Goal: Information Seeking & Learning: Learn about a topic

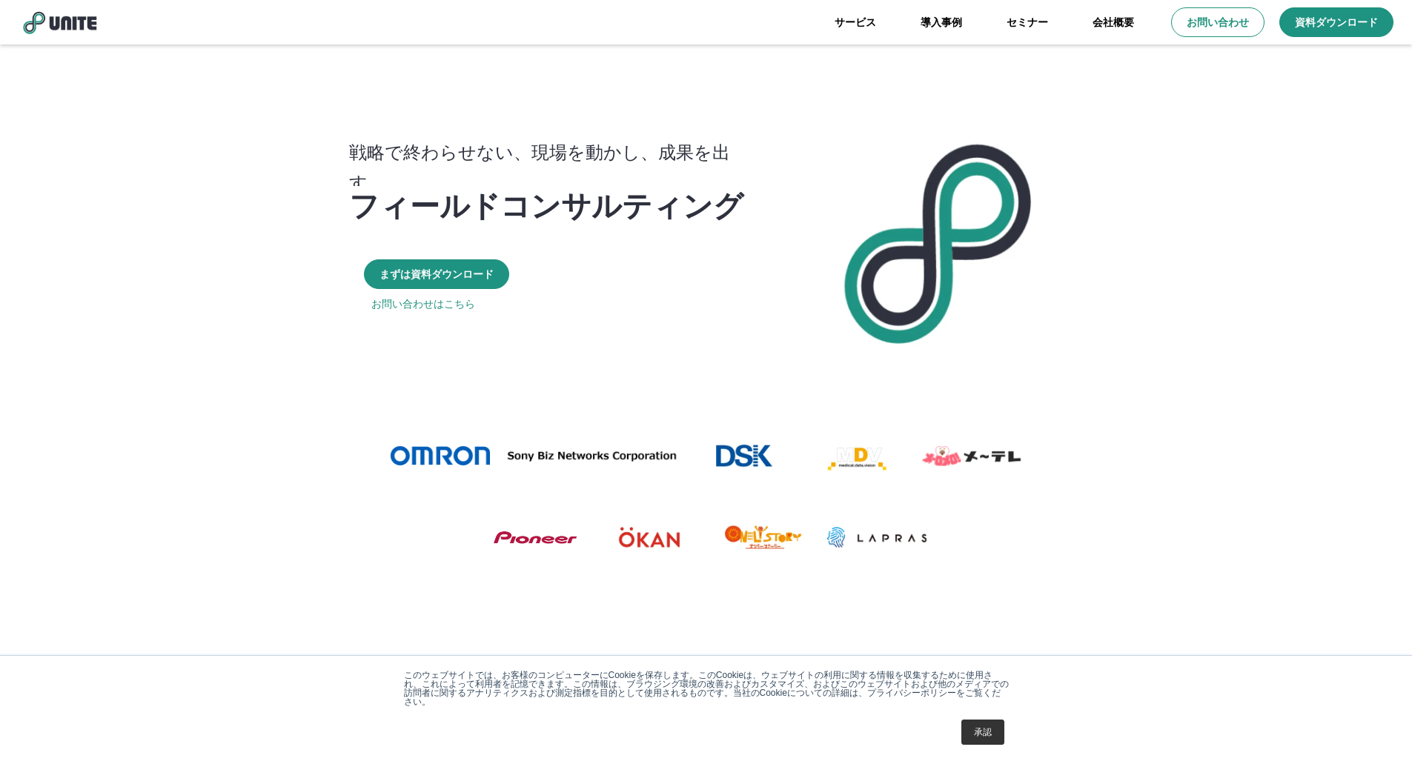
click at [60, 24] on img at bounding box center [60, 22] width 82 height 25
click at [867, 19] on link "サービス" at bounding box center [855, 22] width 86 height 44
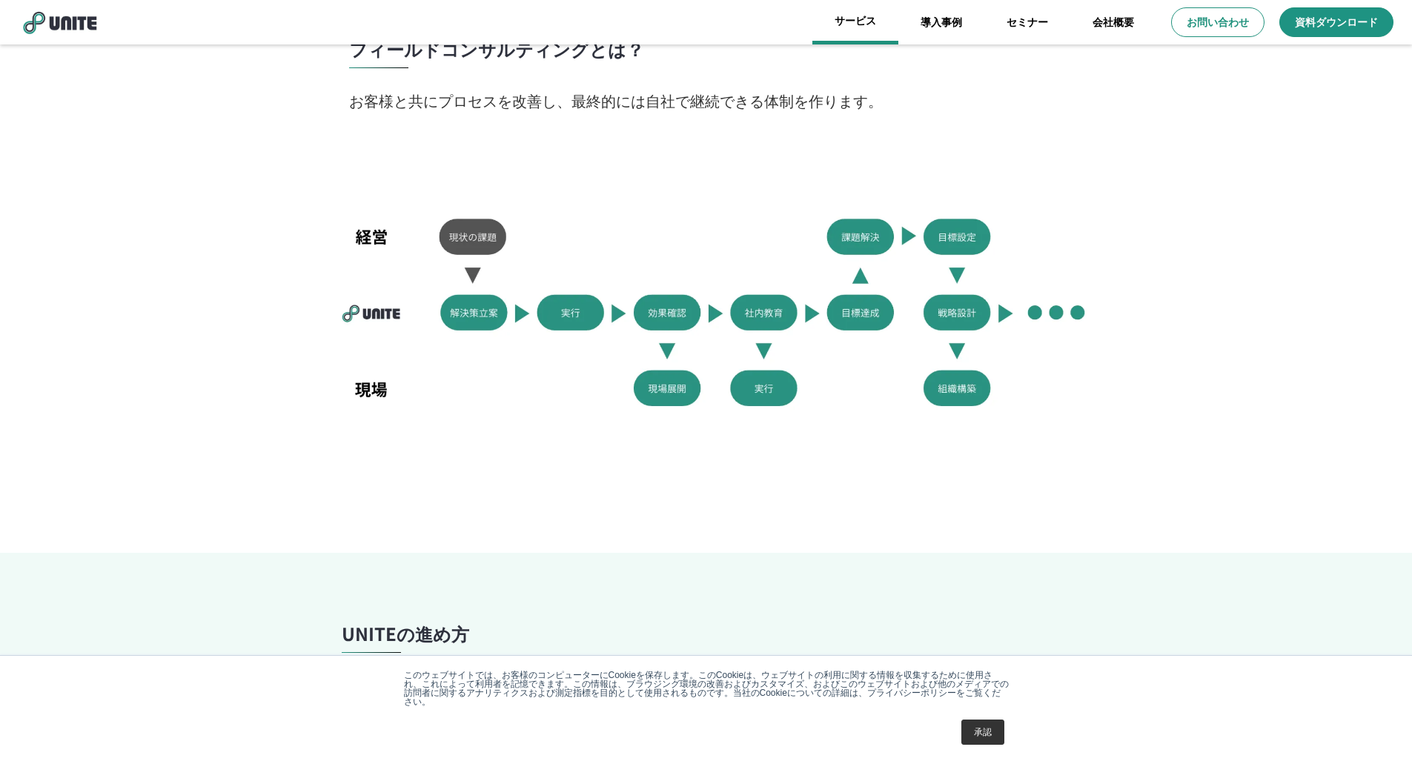
scroll to position [973, 0]
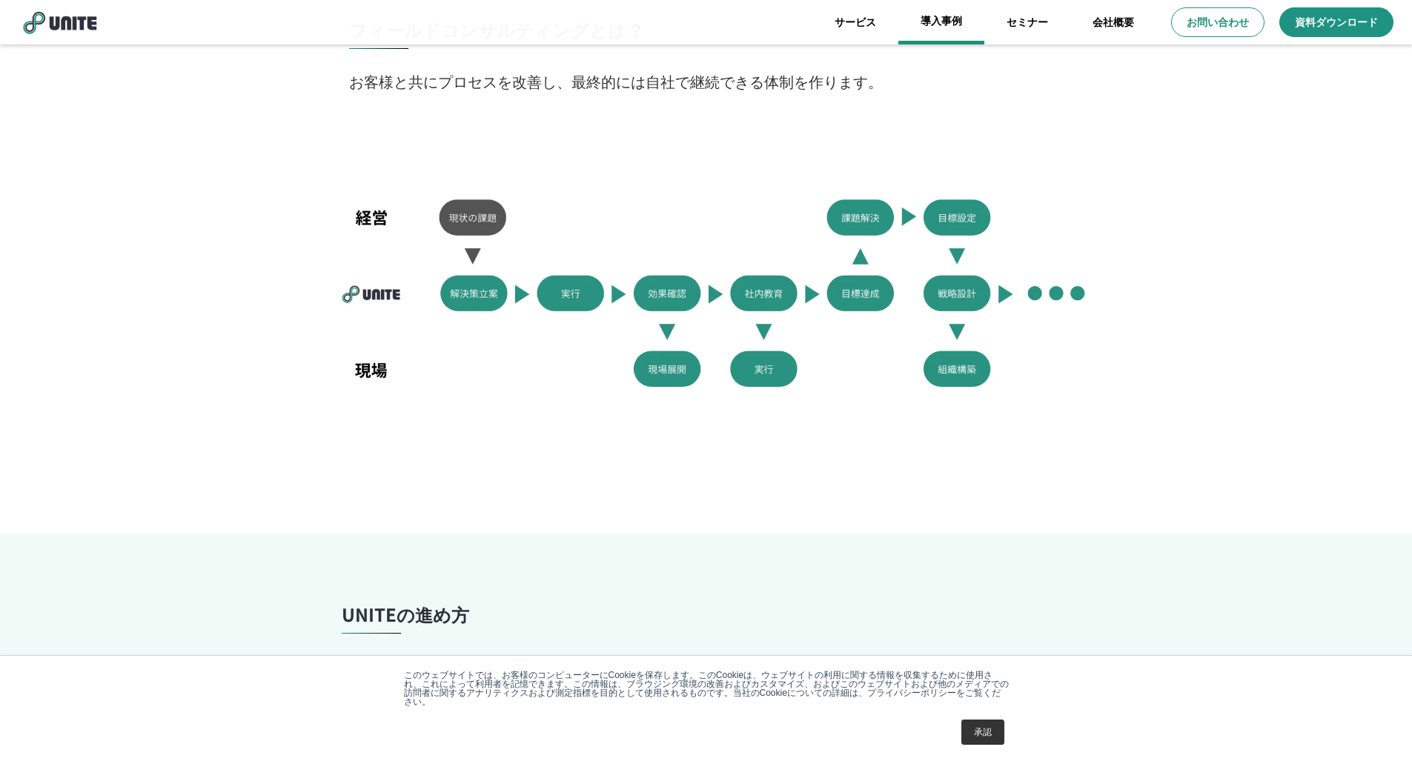
click at [928, 17] on link "導入事例" at bounding box center [941, 22] width 86 height 44
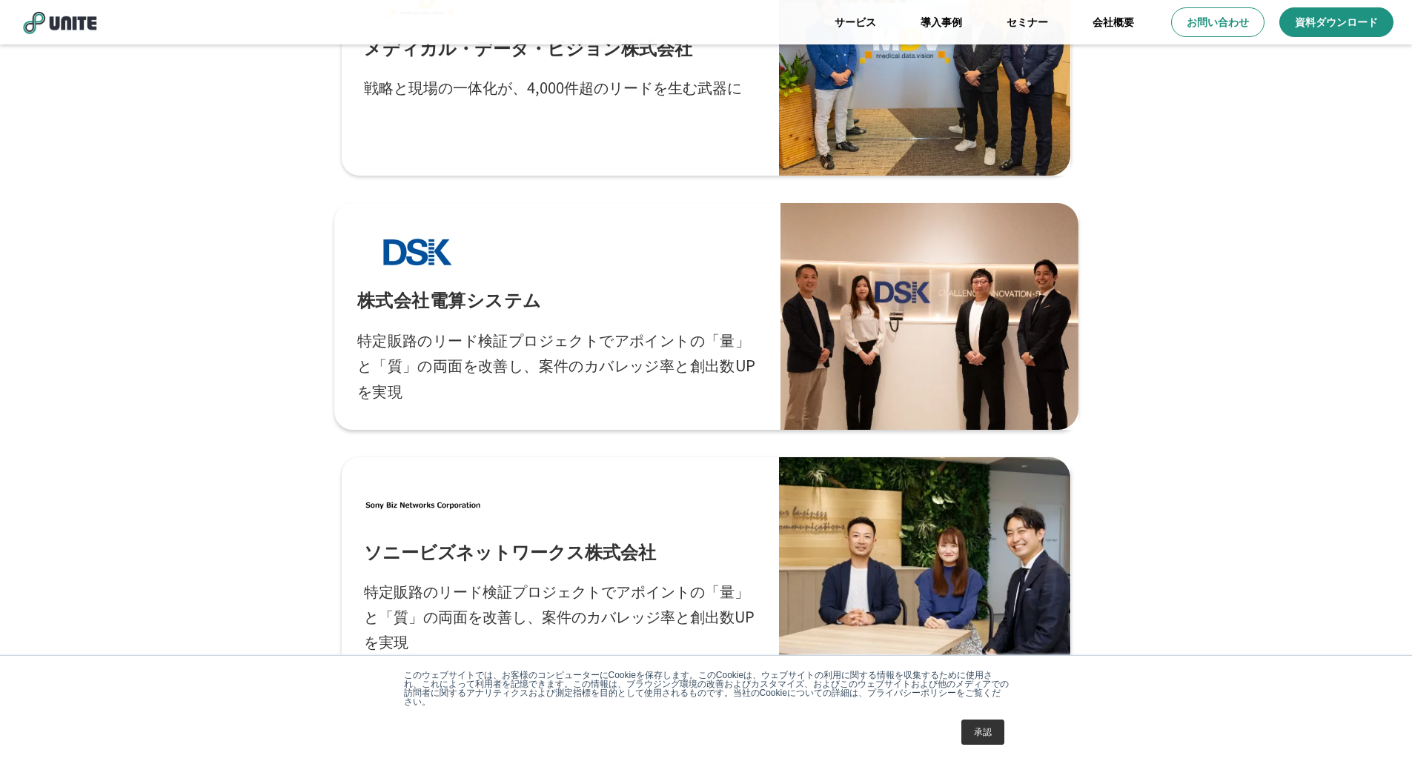
scroll to position [617, 0]
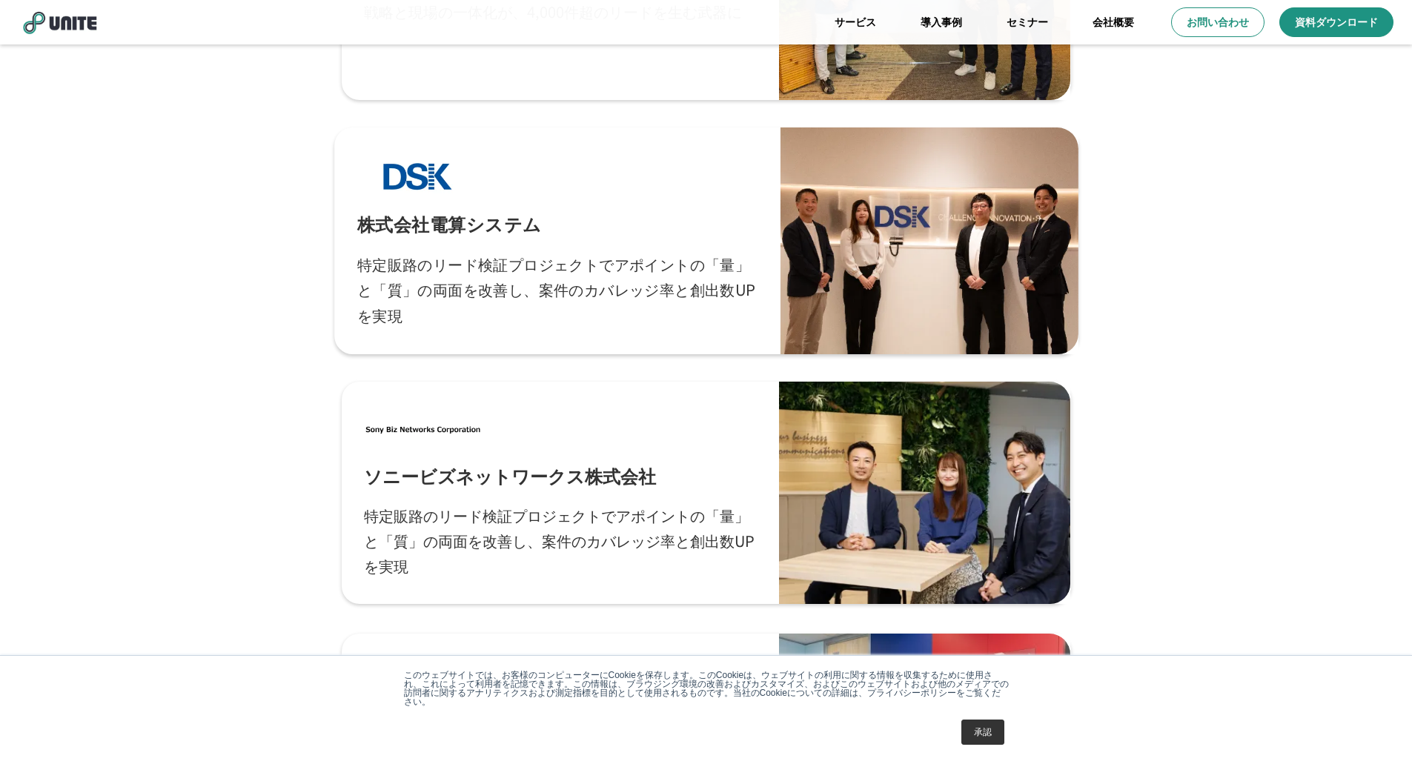
click at [540, 254] on p "特定販路のリード検証プロジェクトでアポイントの「量」と「質」の両面を改善し、案件のカバレッジ率と創出数UPを実現" at bounding box center [557, 289] width 401 height 77
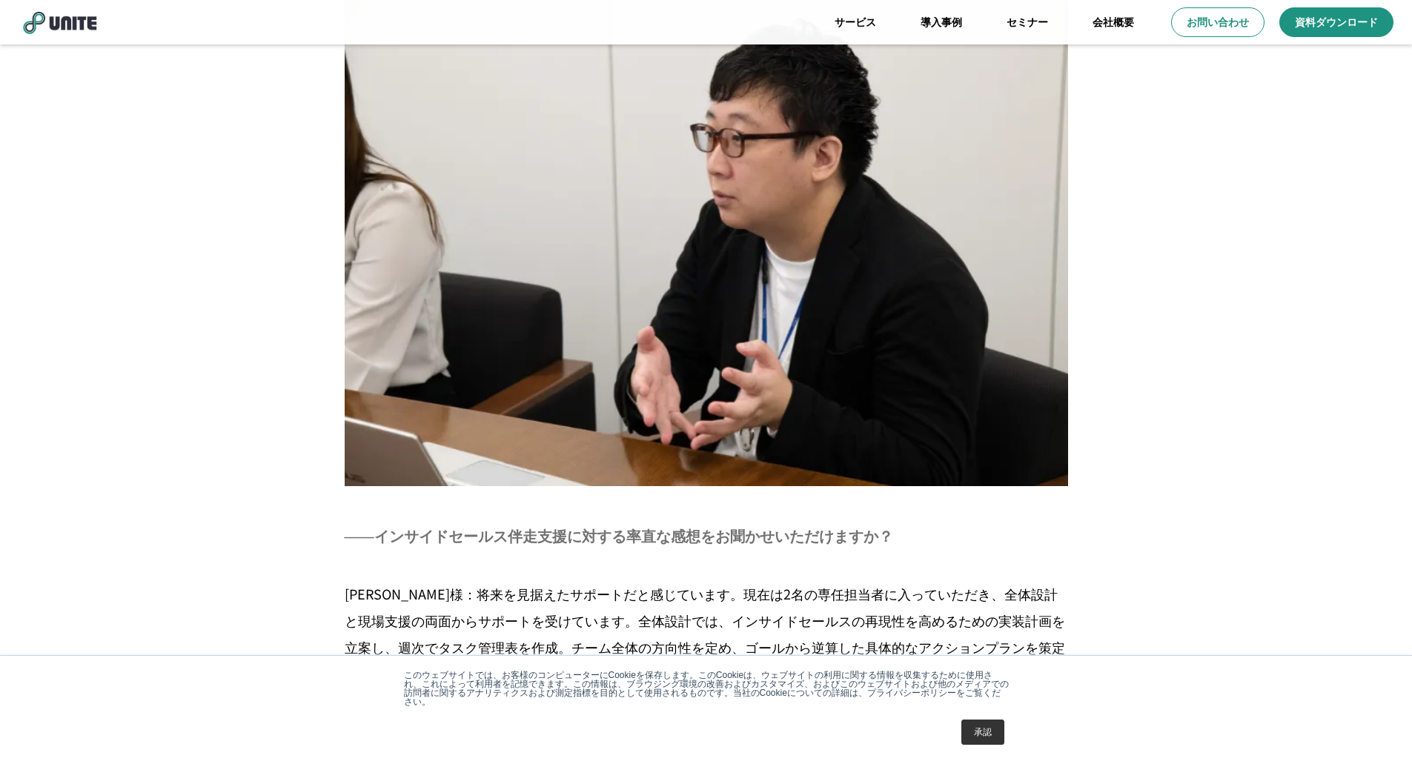
scroll to position [3583, 0]
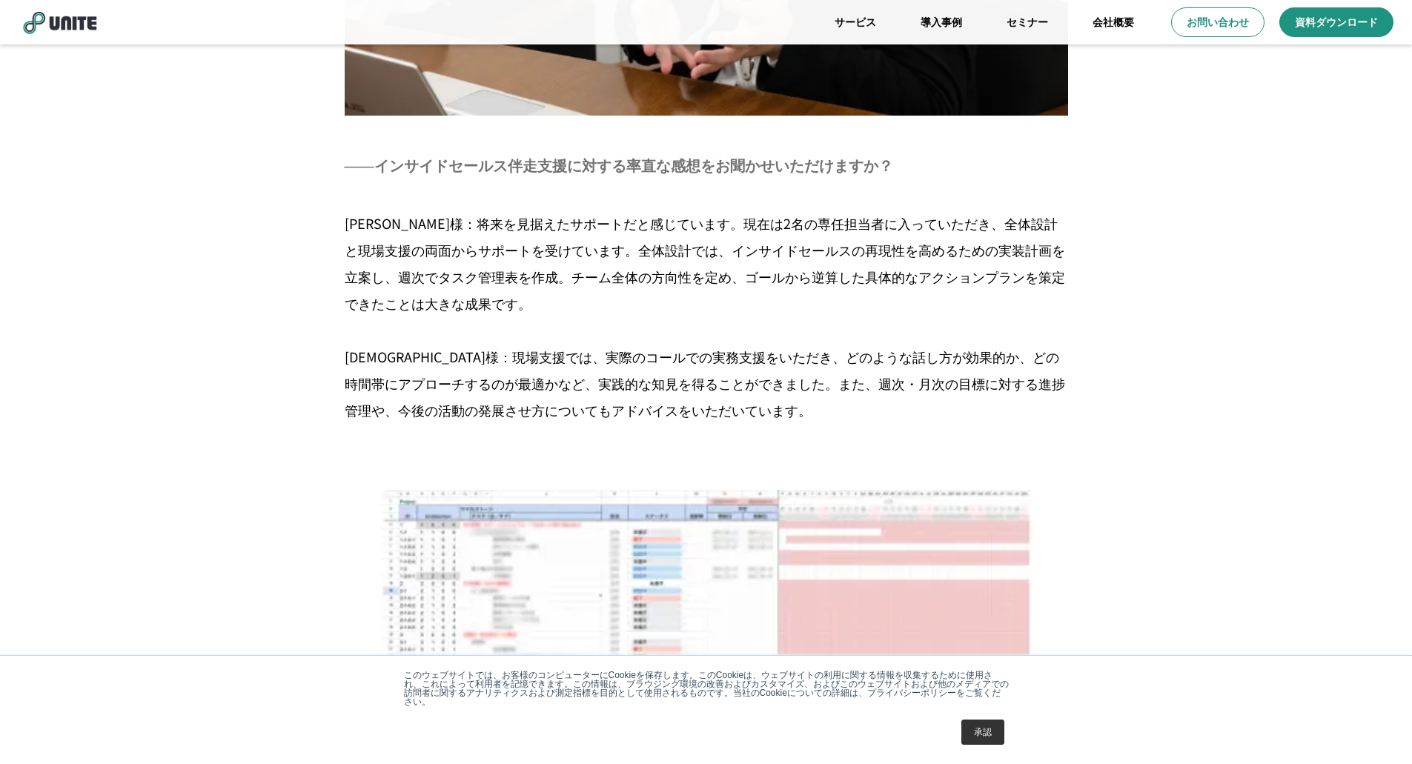
drag, startPoint x: 984, startPoint y: 735, endPoint x: 973, endPoint y: 697, distance: 40.1
click at [984, 735] on link "承認" at bounding box center [982, 732] width 43 height 25
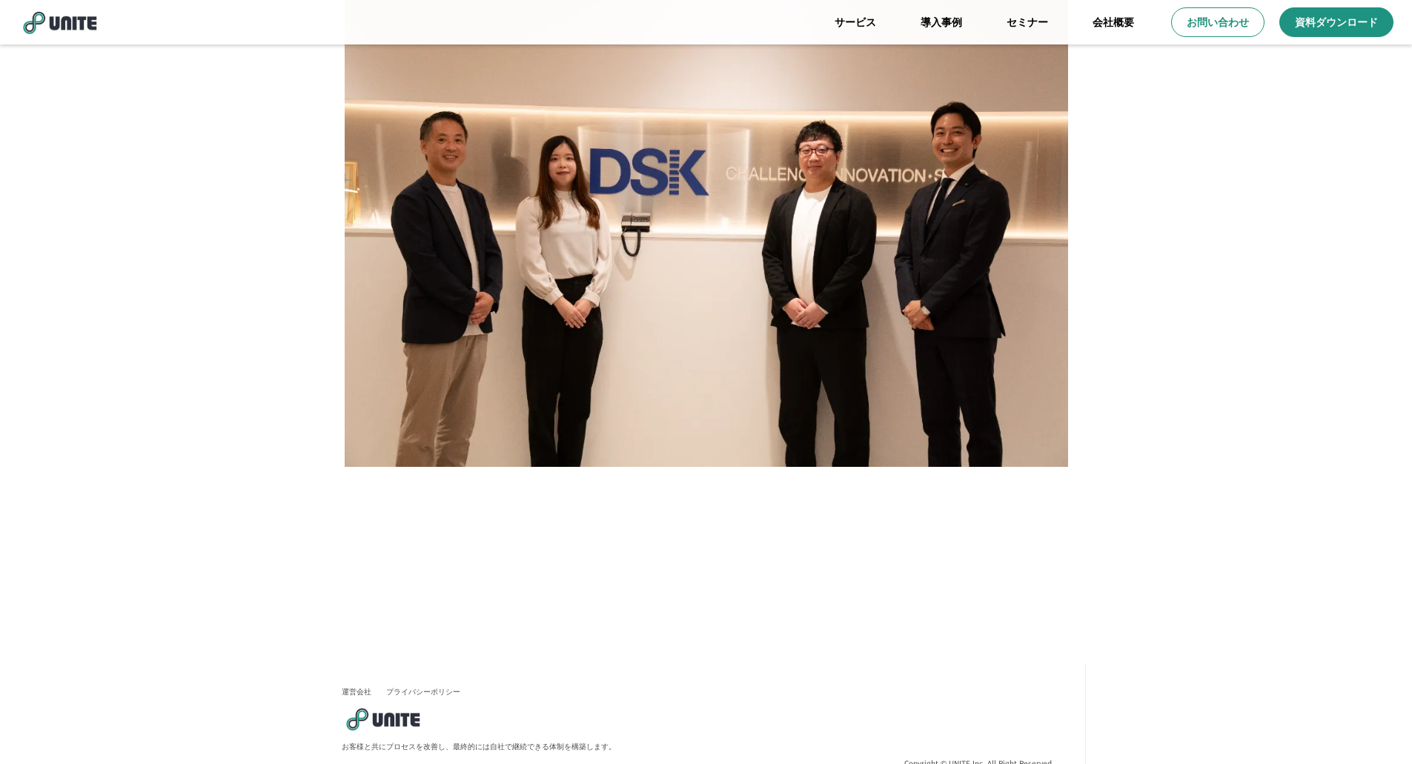
scroll to position [6066, 0]
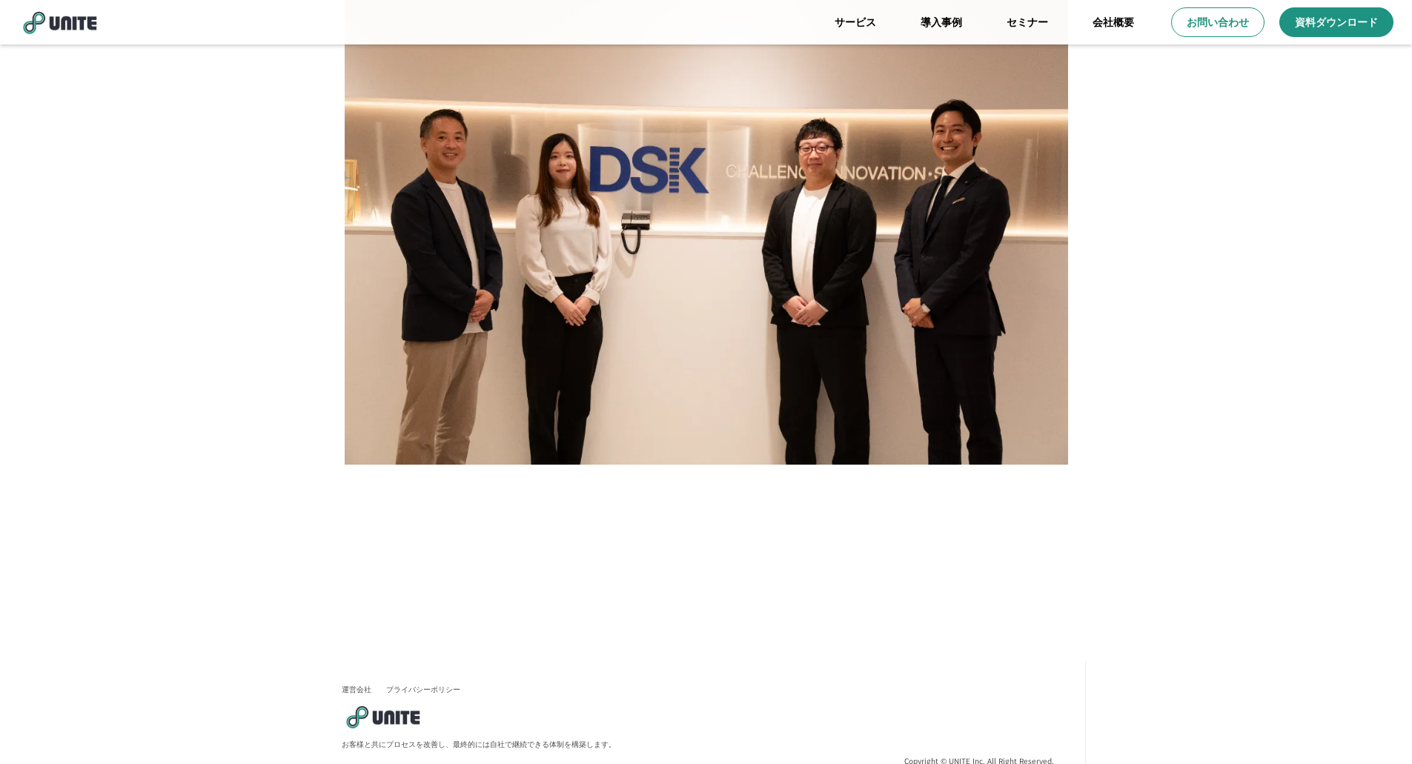
click at [391, 704] on img at bounding box center [383, 716] width 82 height 25
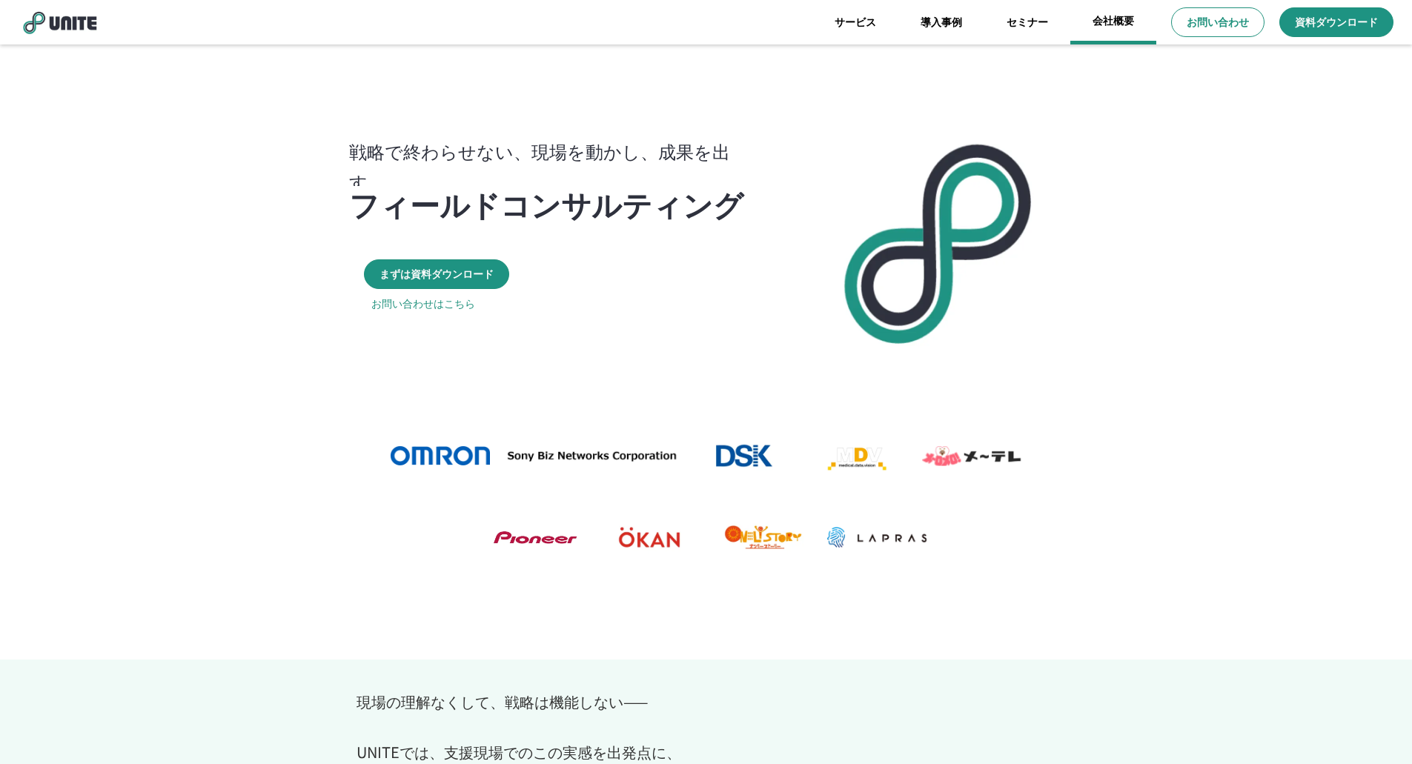
click at [1105, 28] on link "会社概要" at bounding box center [1113, 22] width 86 height 44
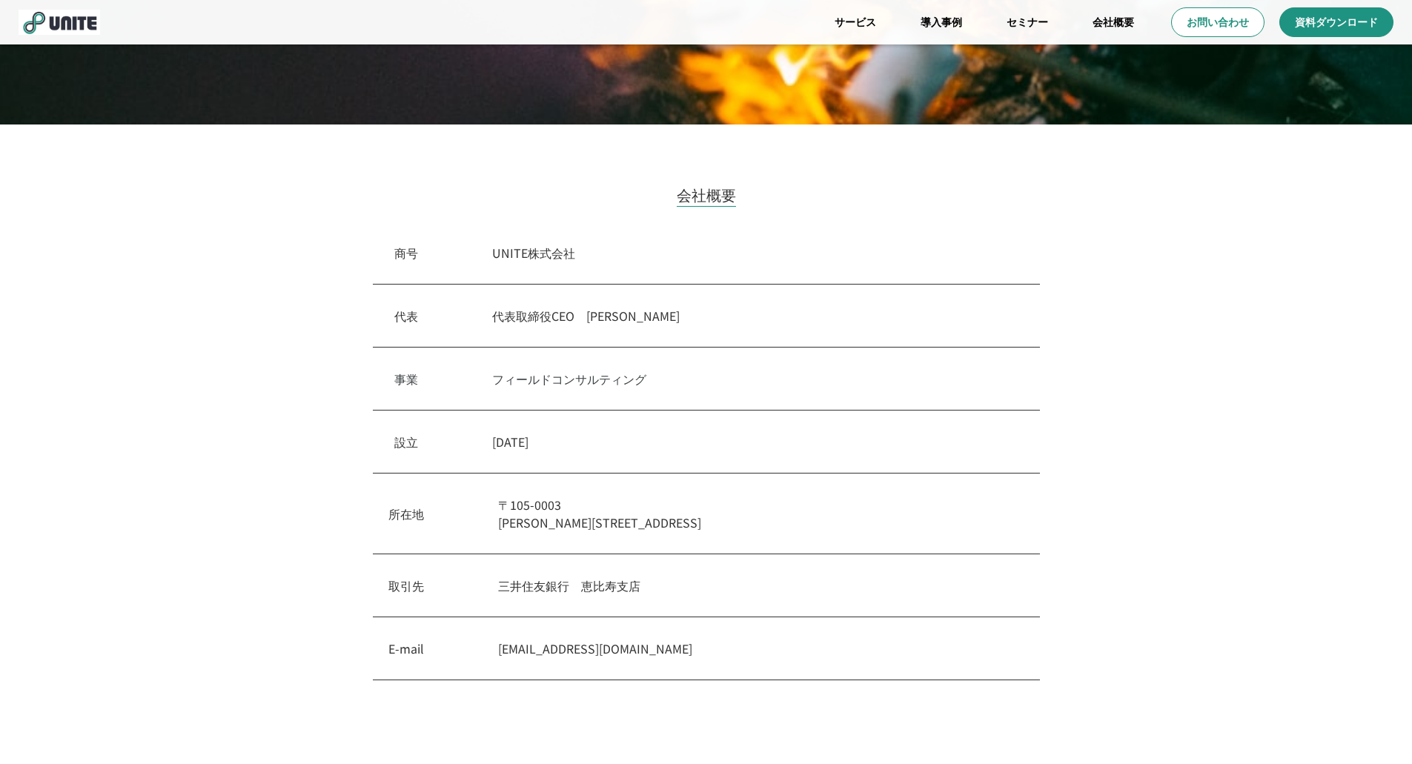
scroll to position [247, 0]
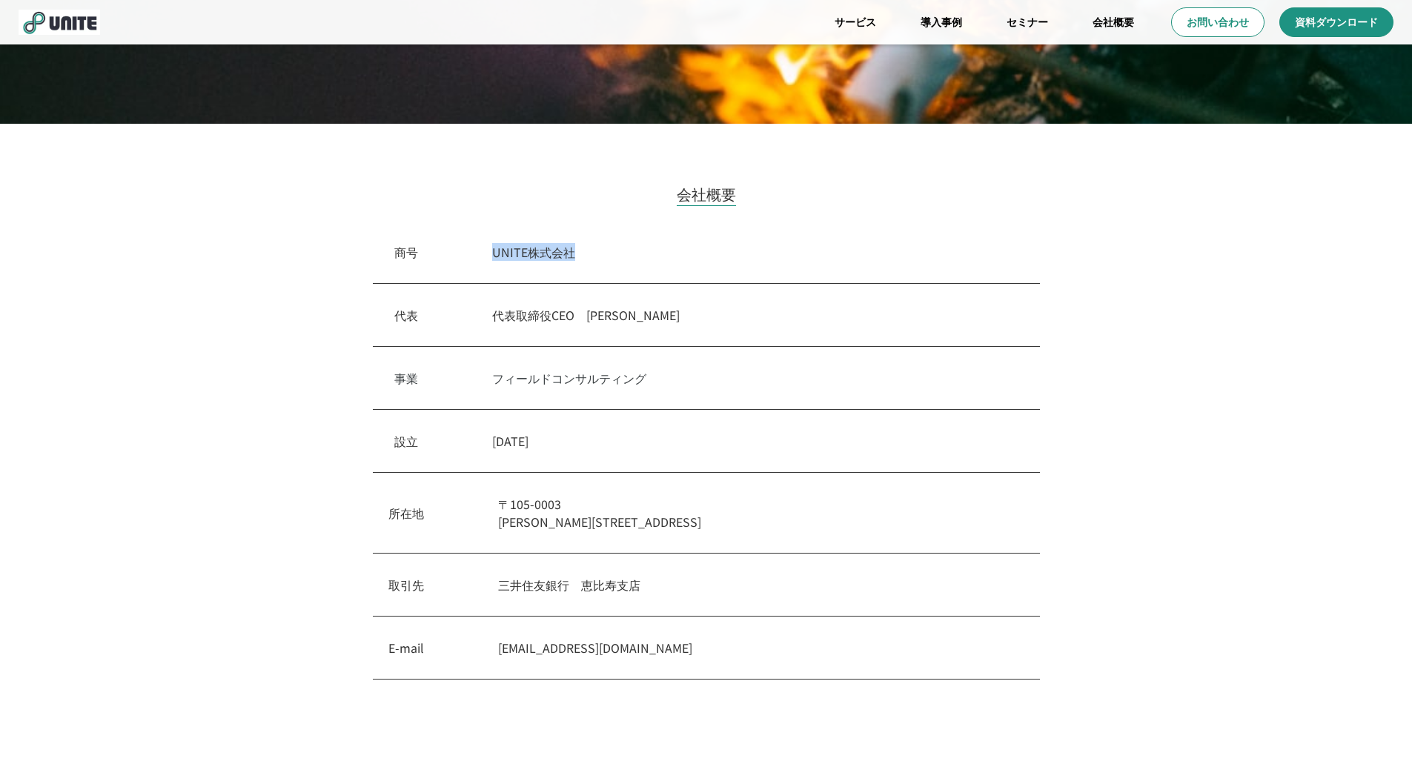
drag, startPoint x: 581, startPoint y: 253, endPoint x: 494, endPoint y: 256, distance: 87.5
click at [494, 256] on div "商号　 UNITE株式会社" at bounding box center [706, 252] width 667 height 63
copy p "UNITE株式会社"
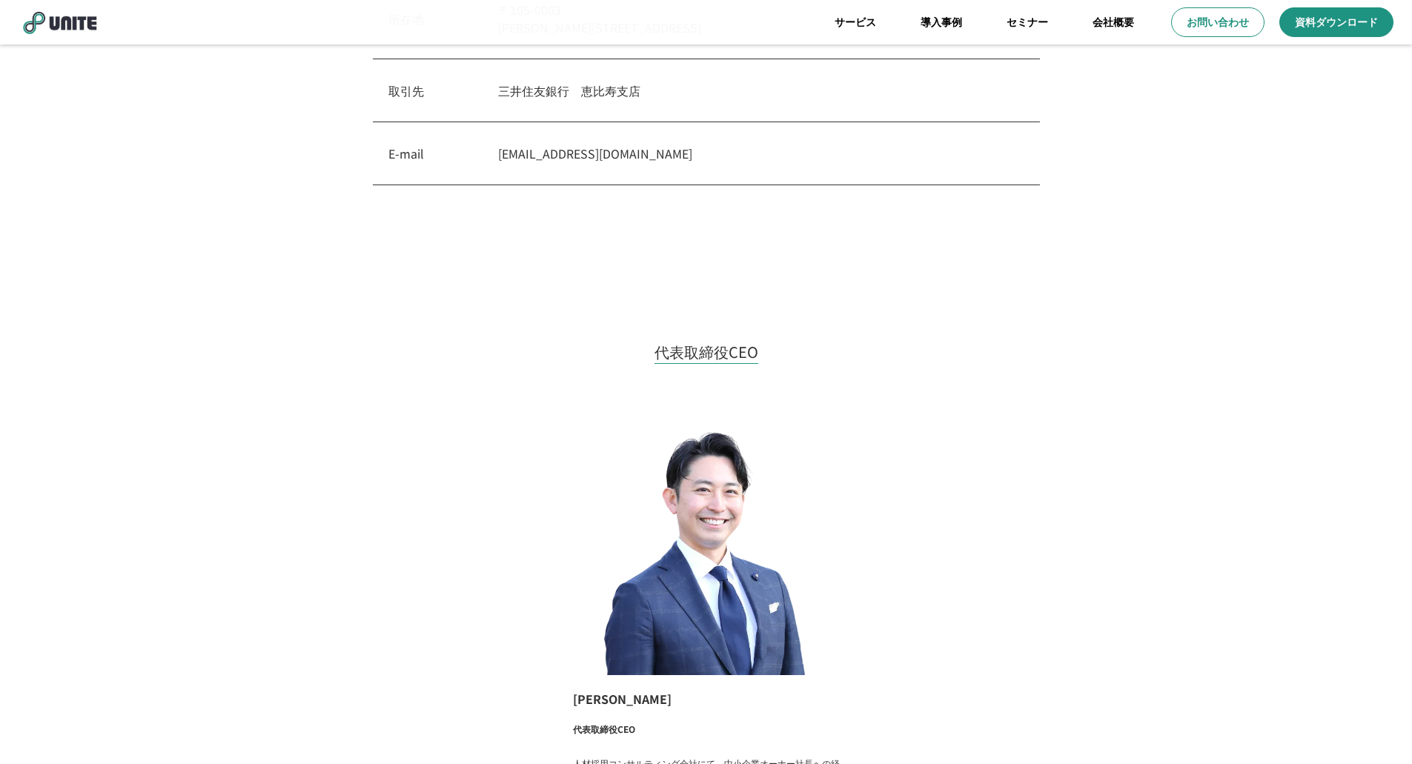
scroll to position [865, 0]
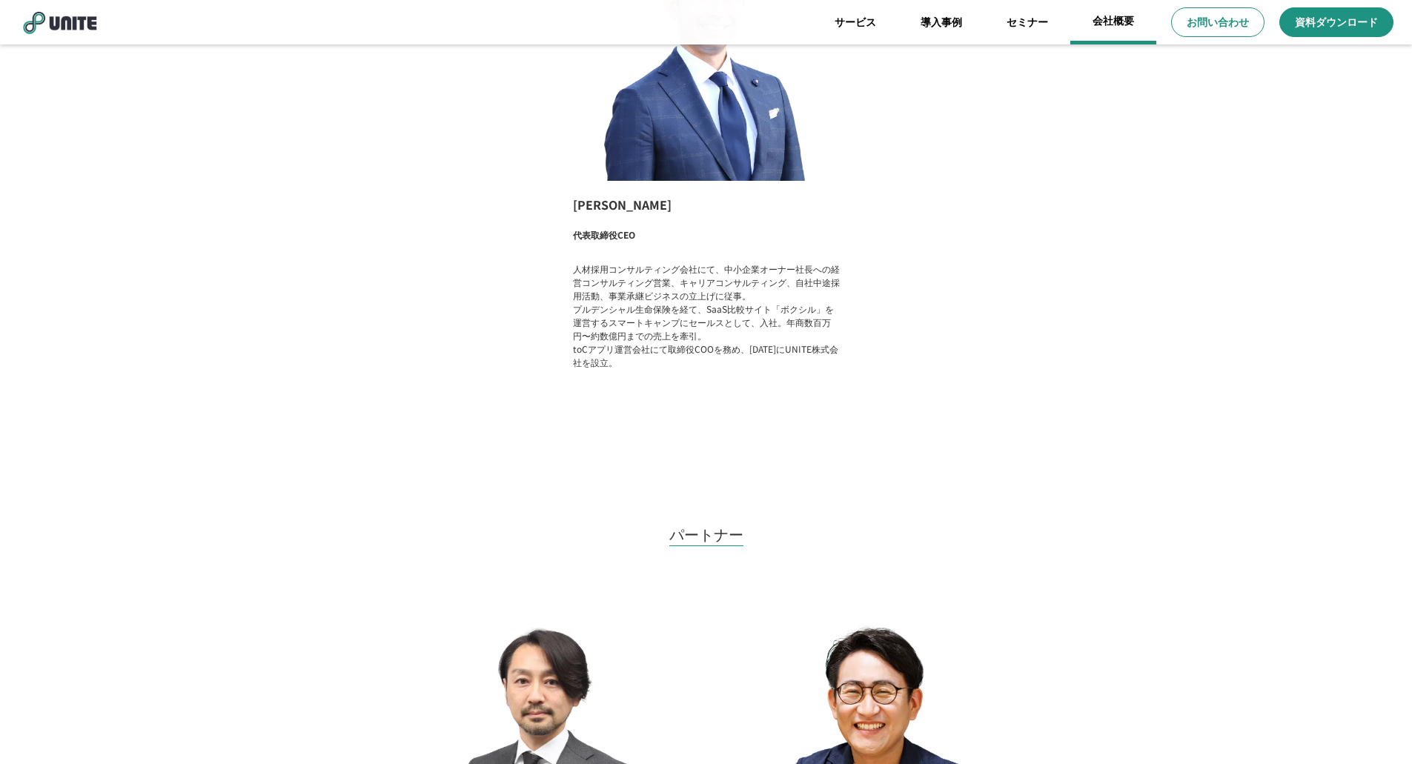
click at [1107, 24] on link "会社概要" at bounding box center [1113, 22] width 86 height 44
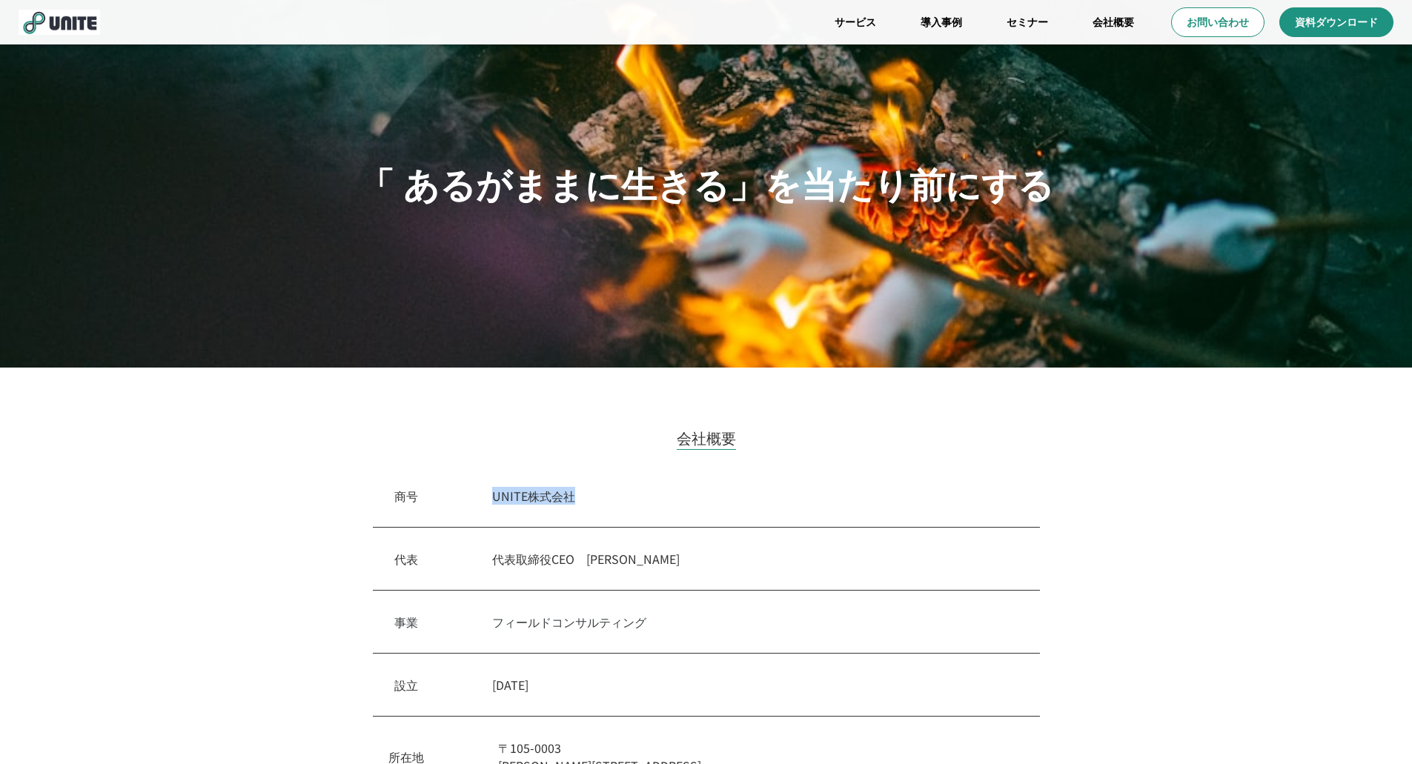
scroll to position [0, 0]
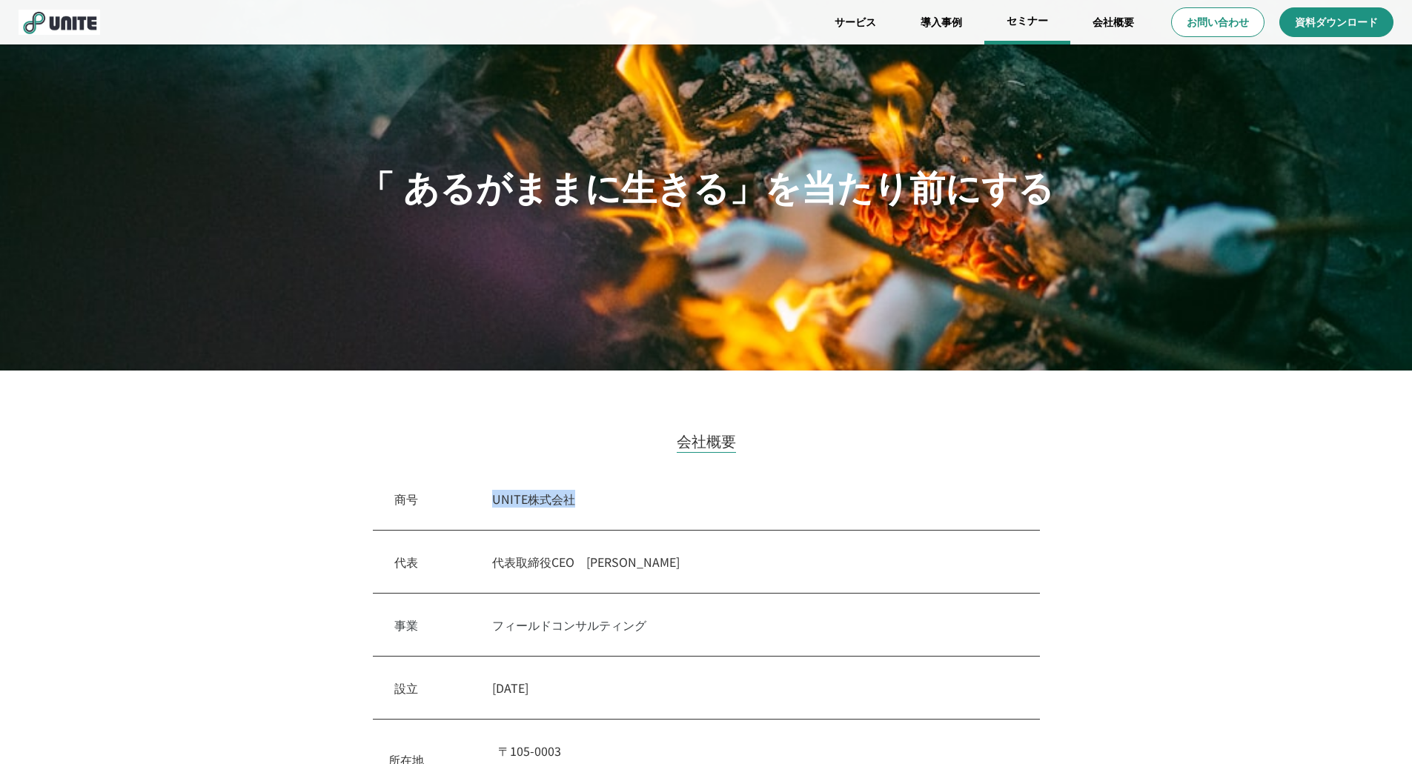
click at [1030, 29] on link "セミナー" at bounding box center [1027, 22] width 86 height 44
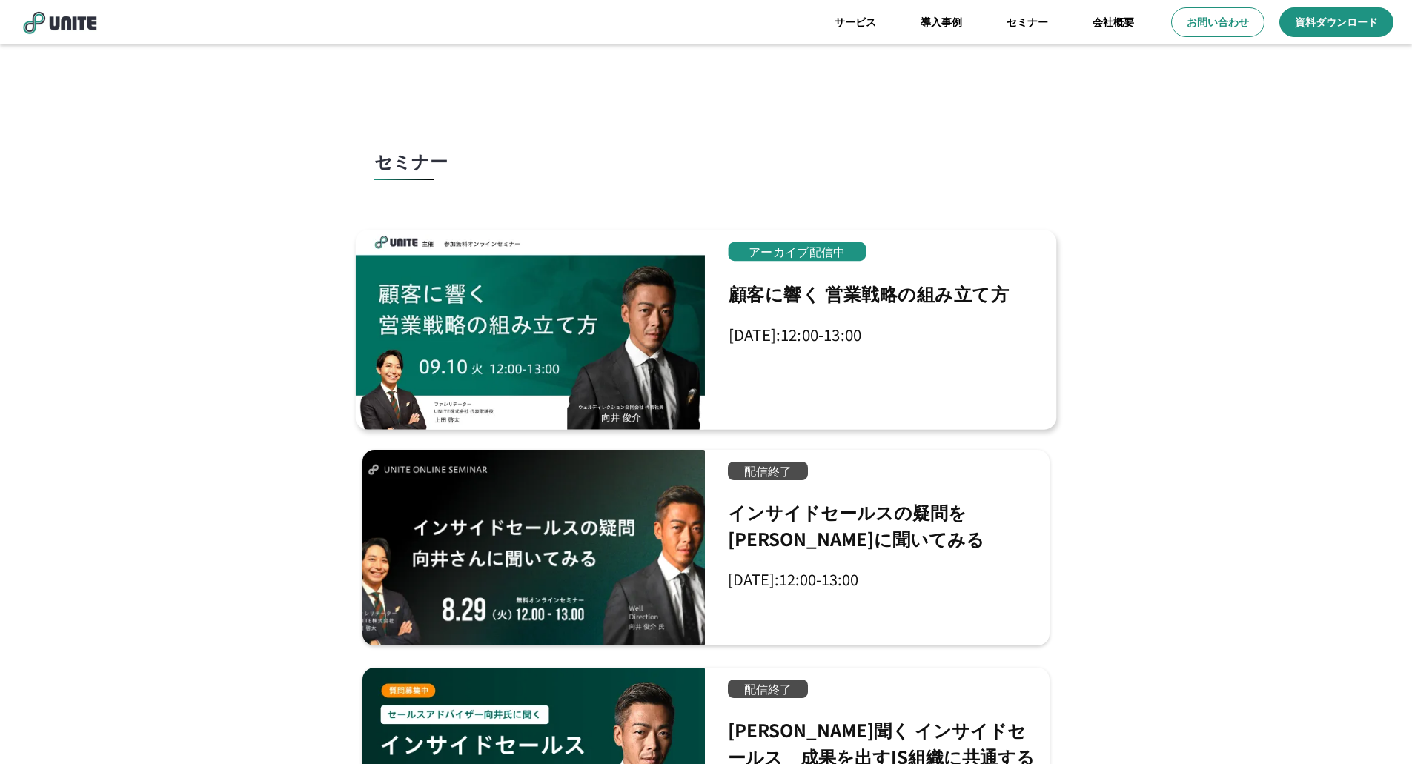
click at [582, 353] on div at bounding box center [530, 329] width 349 height 199
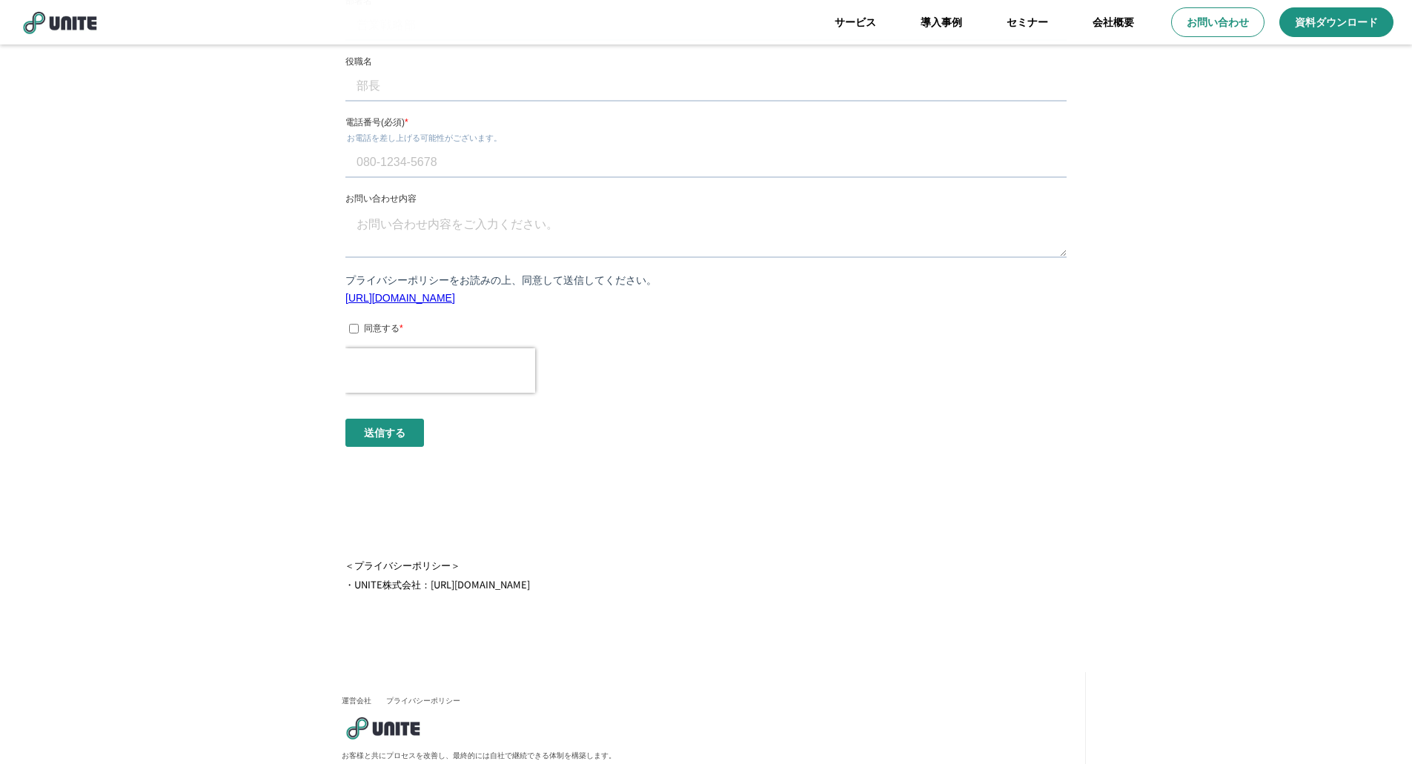
scroll to position [1460, 0]
click at [355, 693] on link "運営会社" at bounding box center [357, 698] width 30 height 10
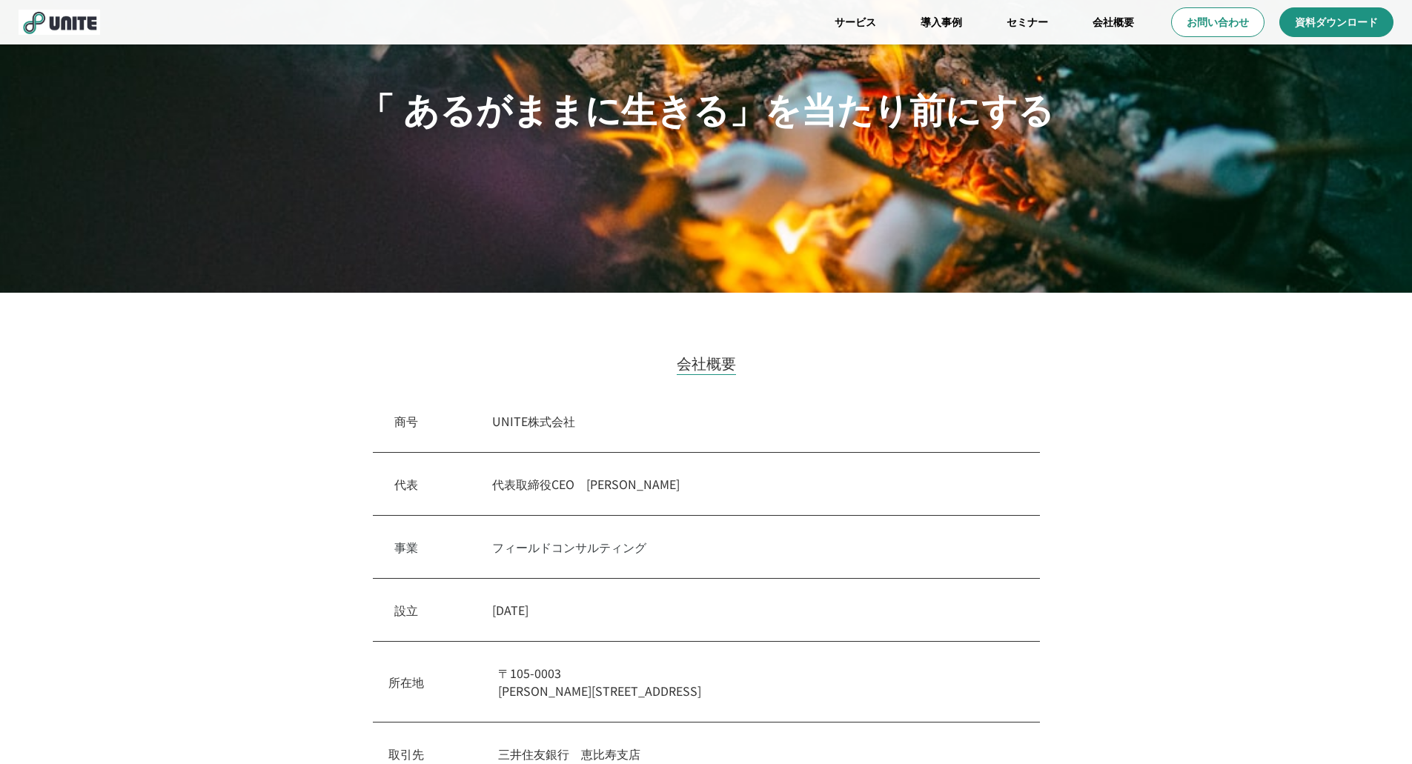
scroll to position [247, 0]
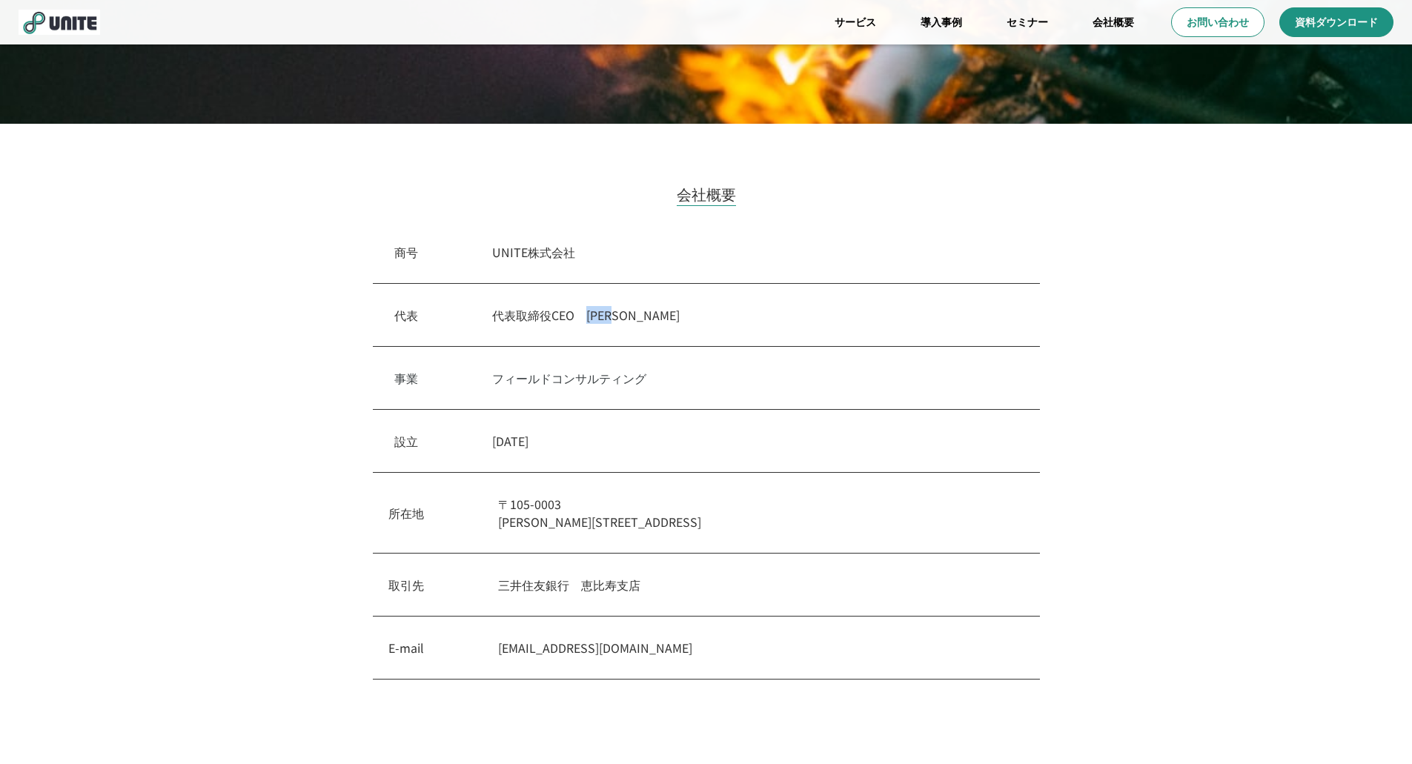
drag, startPoint x: 657, startPoint y: 314, endPoint x: 597, endPoint y: 319, distance: 61.0
click at [597, 319] on p "代表取締役CEO　[PERSON_NAME]" at bounding box center [755, 315] width 526 height 18
drag, startPoint x: 660, startPoint y: 388, endPoint x: 500, endPoint y: 392, distance: 160.2
click at [500, 392] on div "事業　 フィールドコンサルティング" at bounding box center [706, 378] width 667 height 63
copy p "フィールドコンサルティング"
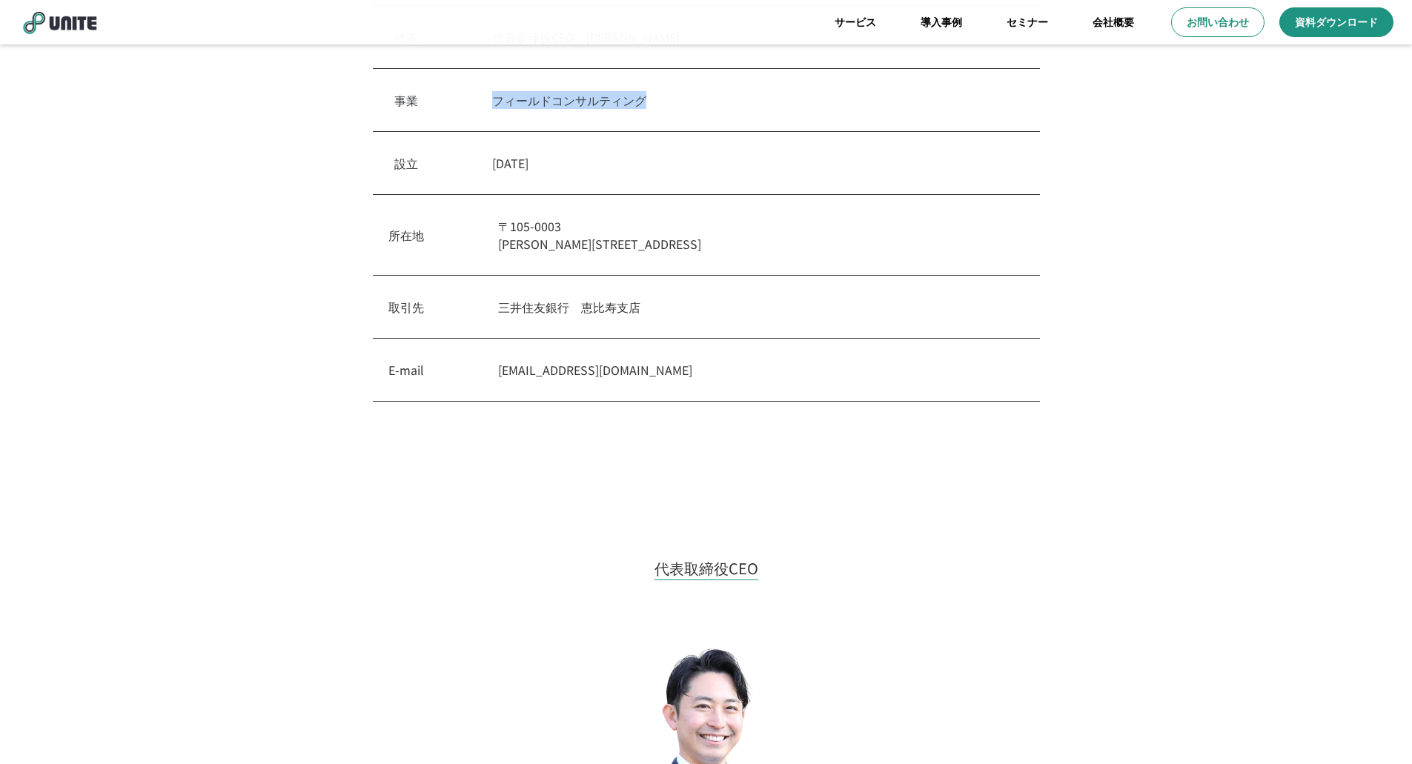
scroll to position [277, 0]
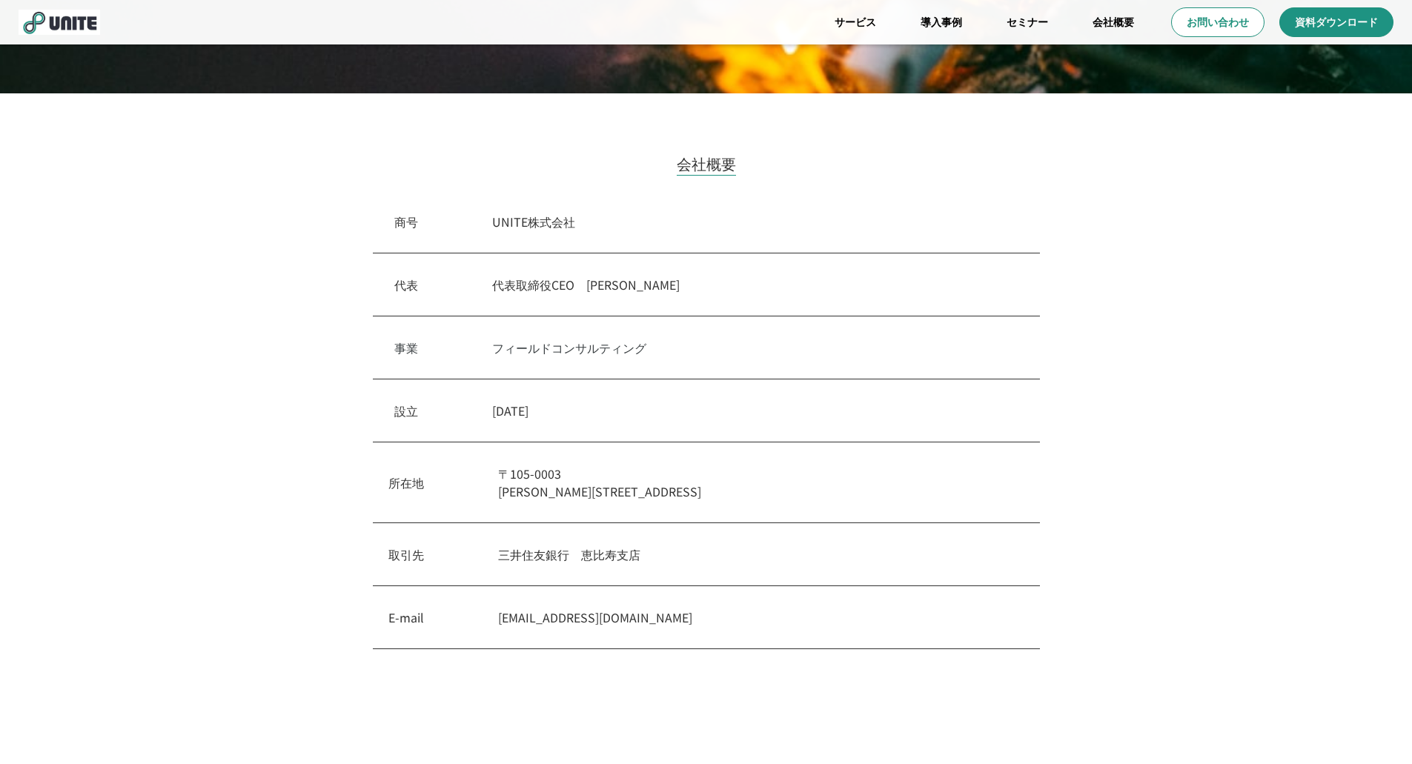
click at [600, 441] on div "設立　 2018年2月20日" at bounding box center [706, 411] width 667 height 63
click at [623, 490] on p "〒105-0003 東京都港区西新橋1-18-6　クロスオフィス内幸町" at bounding box center [761, 483] width 526 height 36
drag, startPoint x: 627, startPoint y: 491, endPoint x: 494, endPoint y: 502, distance: 133.9
click at [494, 502] on div "所在地 〒105-0003 東京都港区西新橋1-18-6　クロスオフィス内幸町" at bounding box center [706, 483] width 667 height 81
copy p "東京都港区西新橋1-18-6"
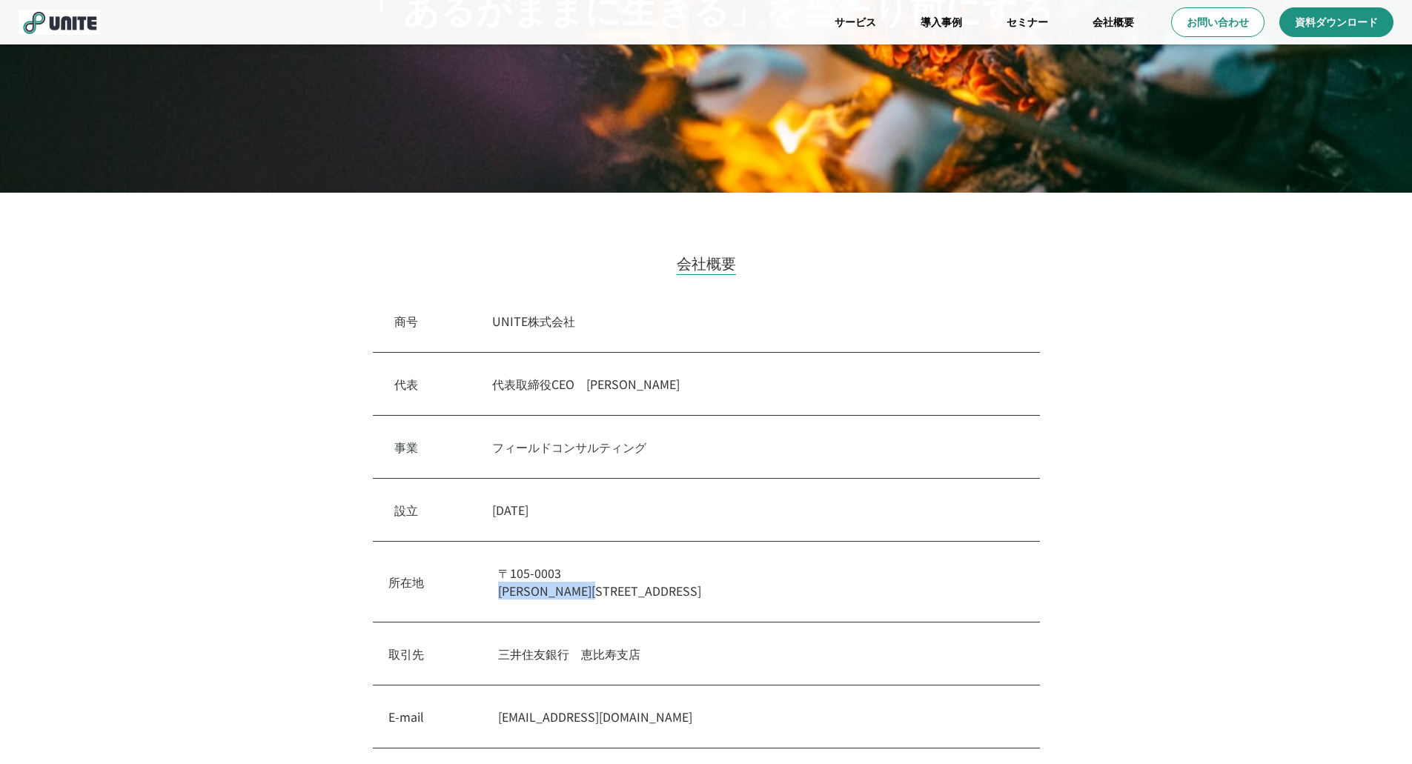
scroll to position [0, 0]
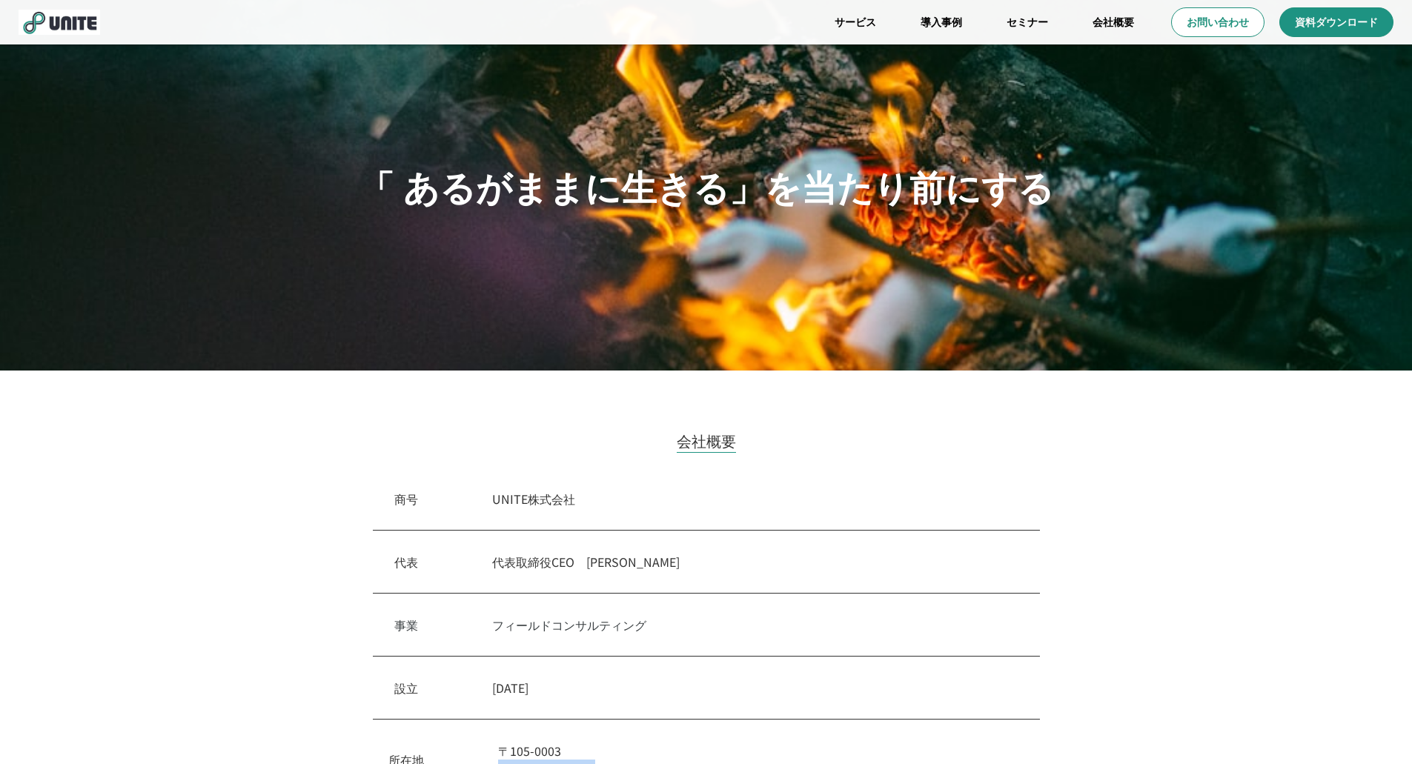
click at [64, 23] on img at bounding box center [60, 22] width 82 height 25
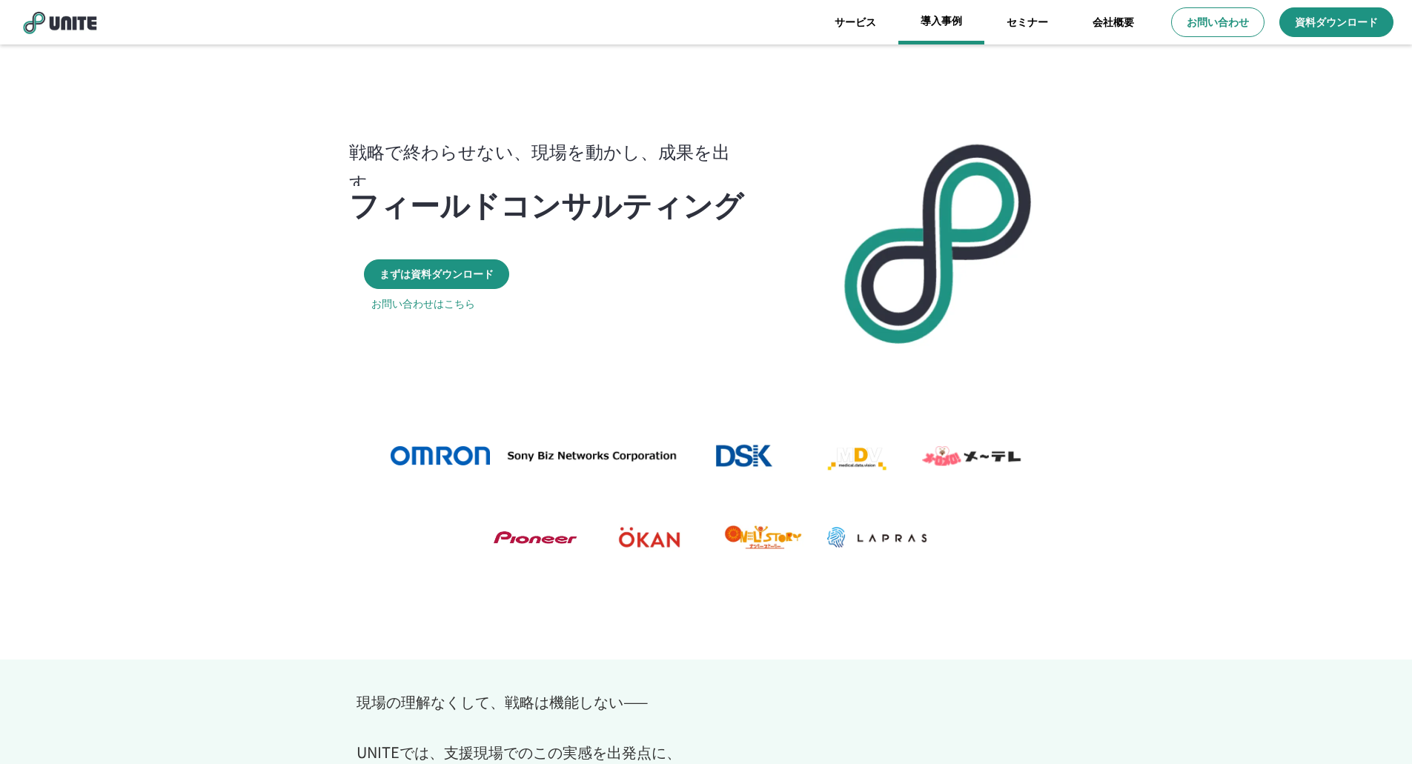
click at [936, 24] on link "導入事例" at bounding box center [941, 22] width 86 height 44
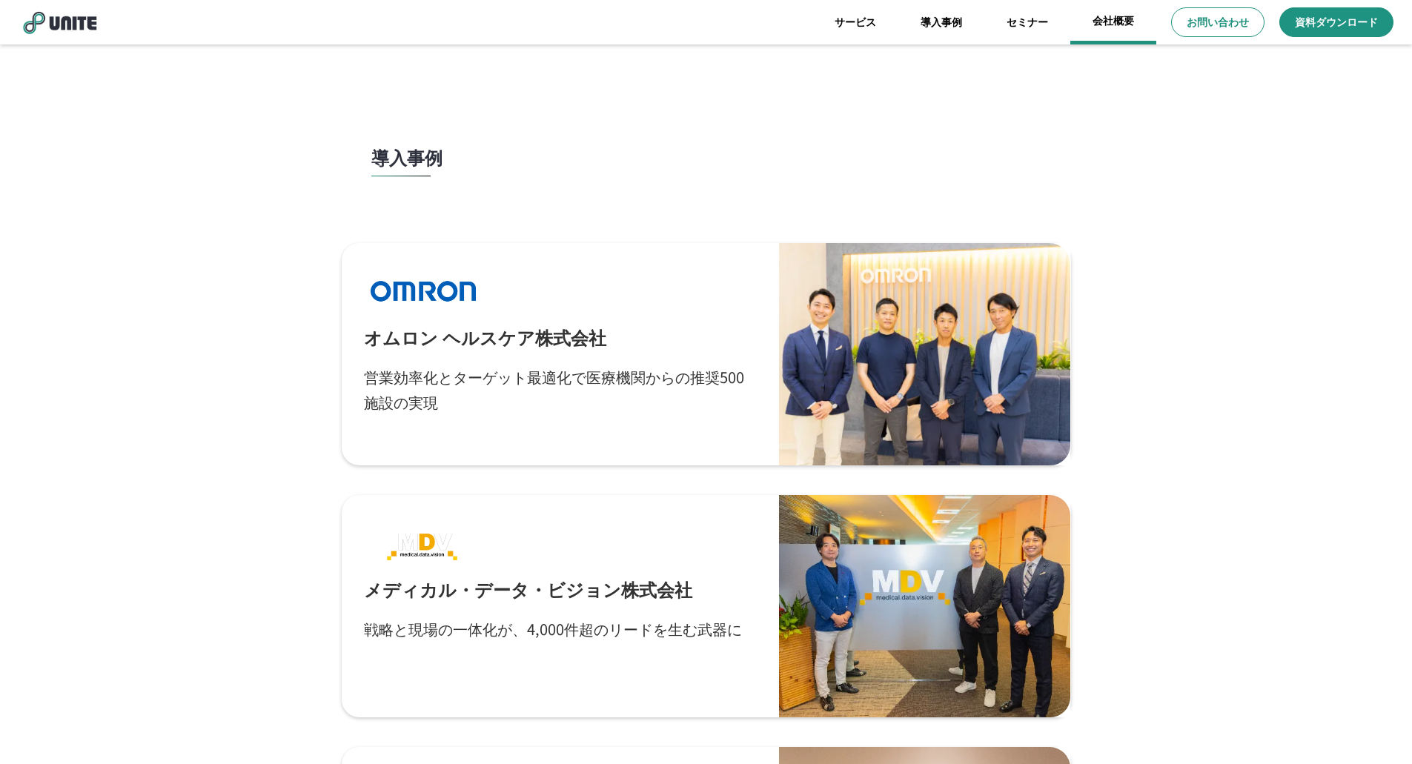
click at [1092, 24] on link "会社概要" at bounding box center [1113, 22] width 86 height 44
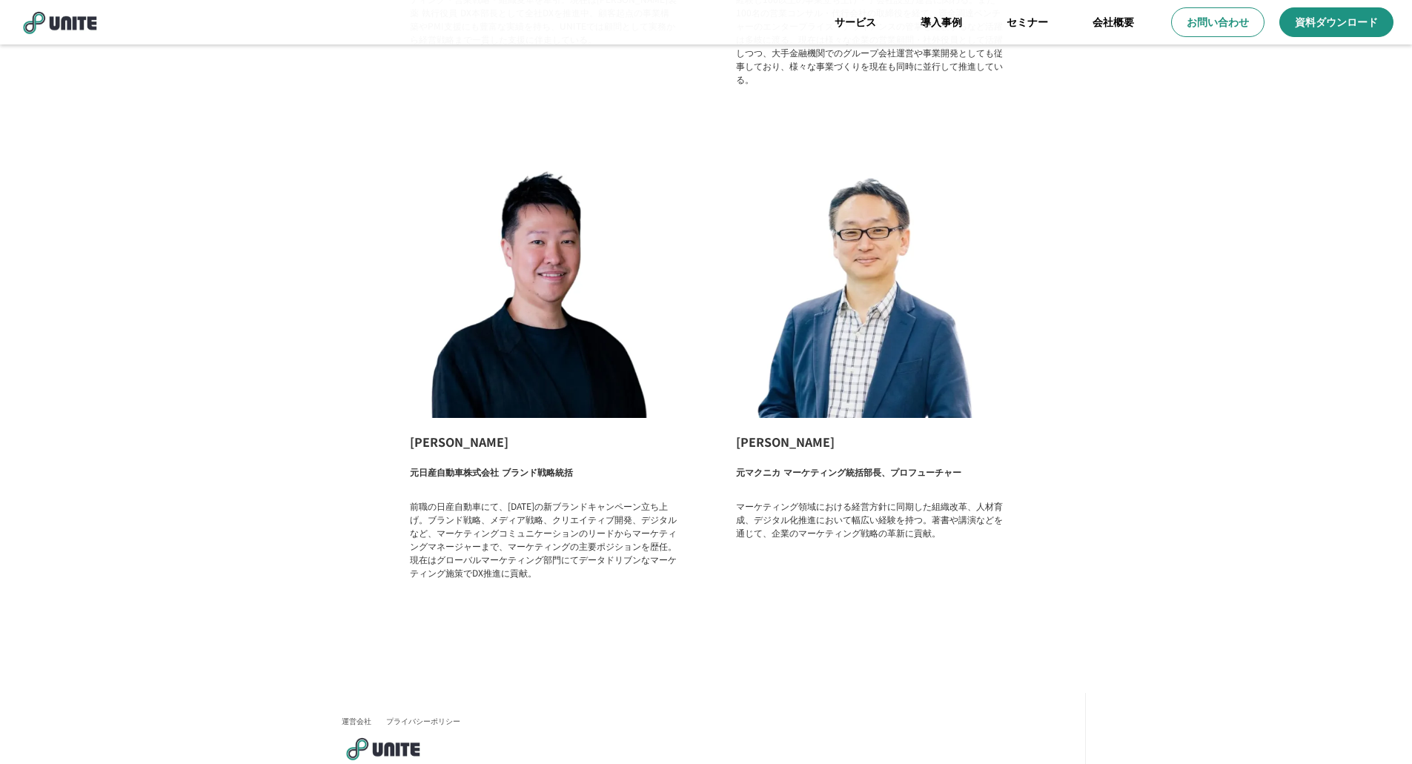
scroll to position [2254, 0]
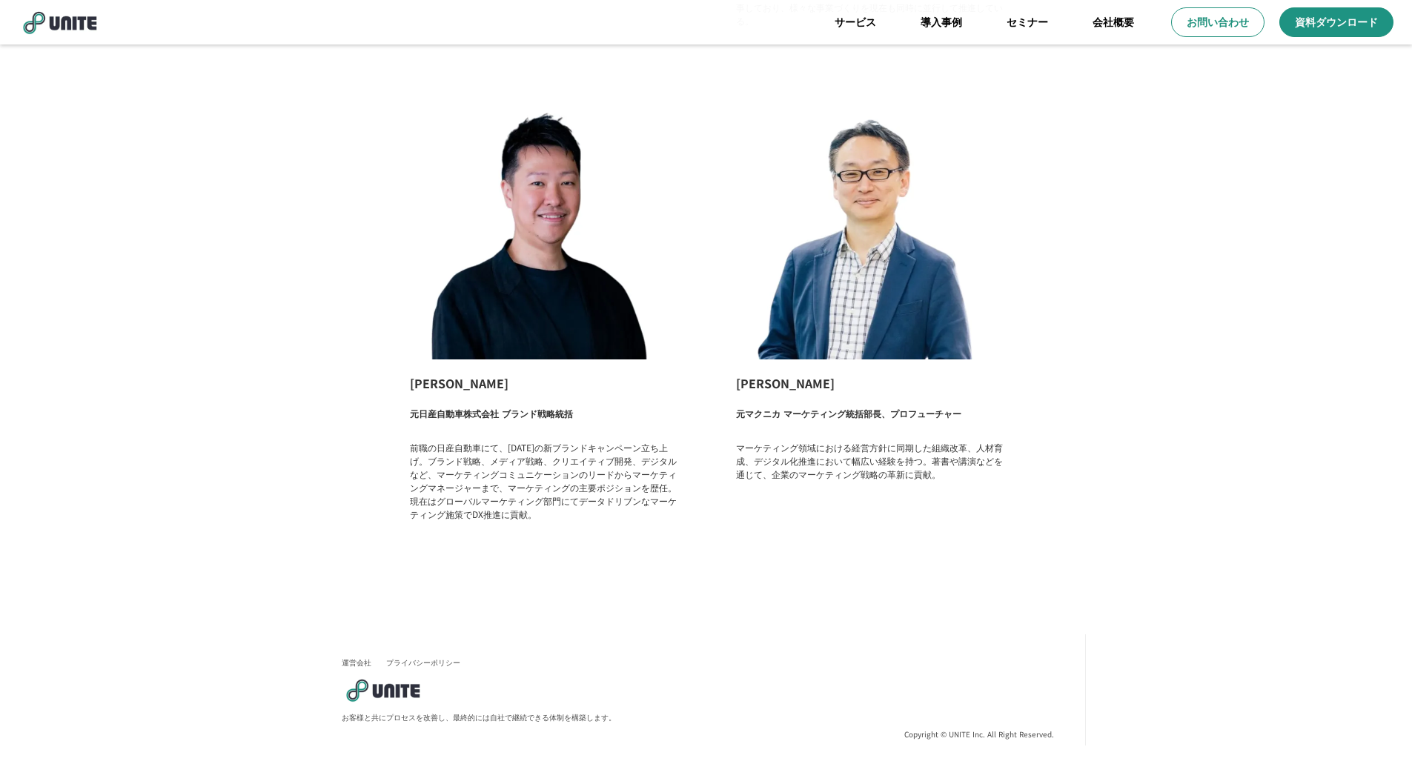
click at [435, 400] on div "小倉遵也 元日産自動車株式会社 ブランド戦略統括 前職の日産自動車にて、2020年の新ブランドキャンペーン立ち上げ。ブランド戦略、メディア戦略、クリエイティブ…" at bounding box center [543, 310] width 296 height 464
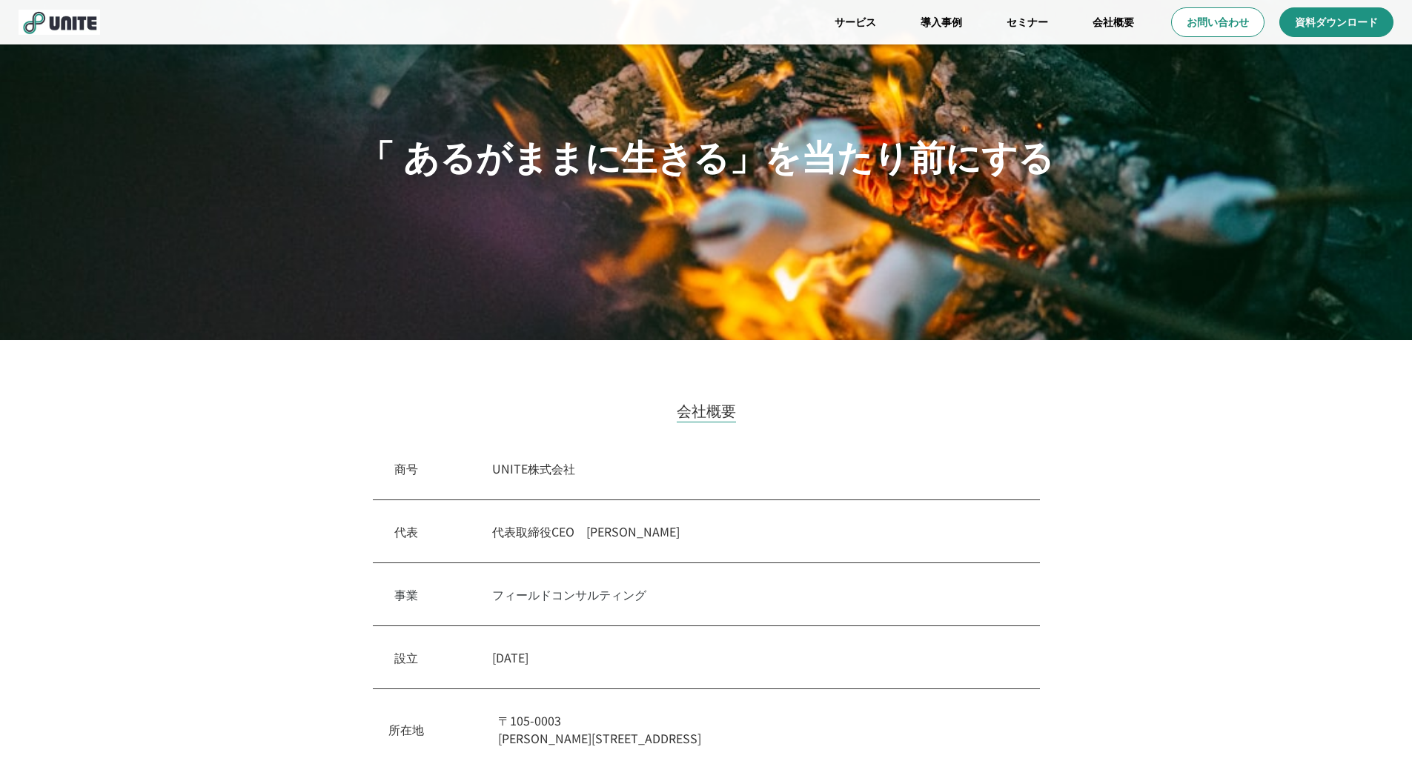
scroll to position [0, 0]
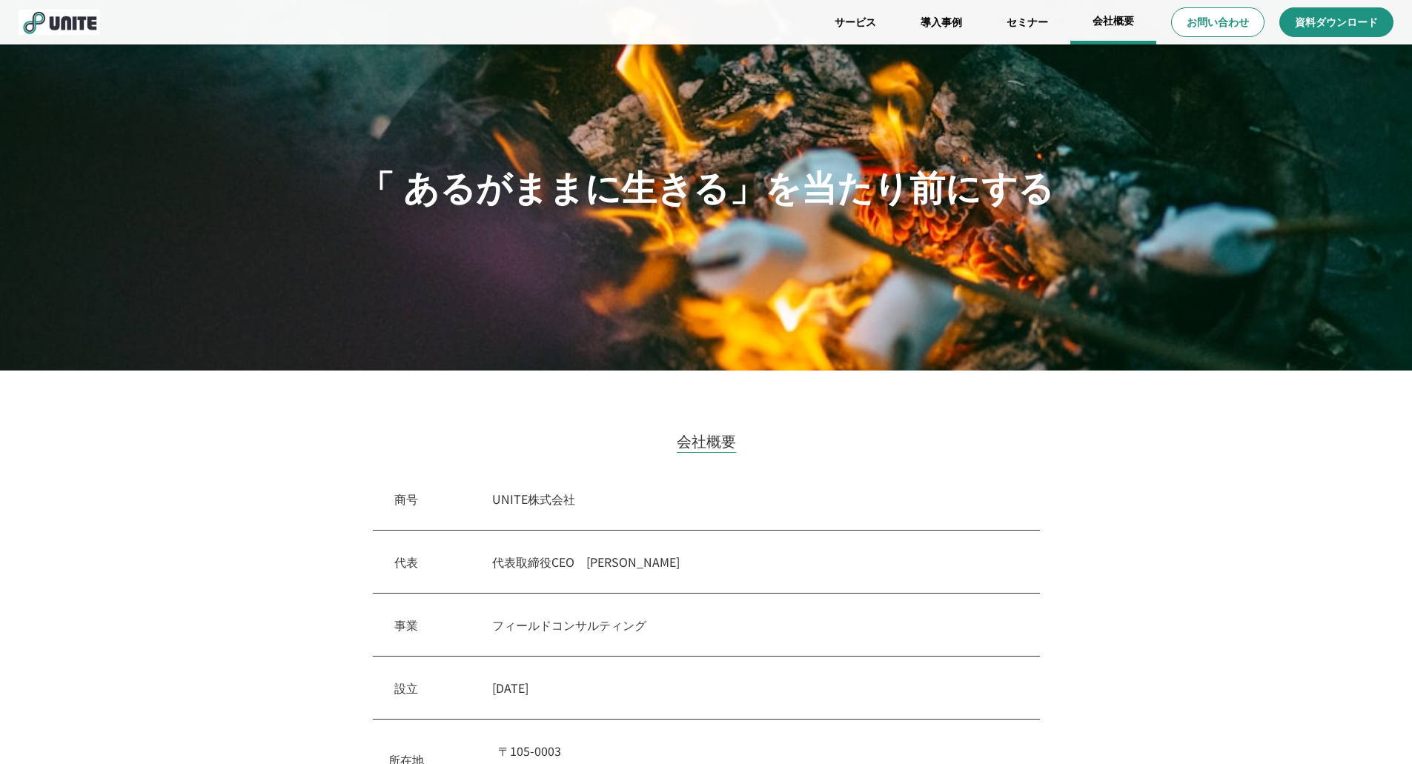
click at [1125, 23] on link "会社概要" at bounding box center [1113, 22] width 86 height 44
click at [1036, 21] on link "セミナー" at bounding box center [1027, 22] width 86 height 44
drag, startPoint x: 842, startPoint y: 24, endPoint x: 860, endPoint y: 27, distance: 18.0
click at [842, 24] on link "サービス" at bounding box center [855, 22] width 86 height 44
click at [856, 25] on link "サービス" at bounding box center [855, 22] width 86 height 44
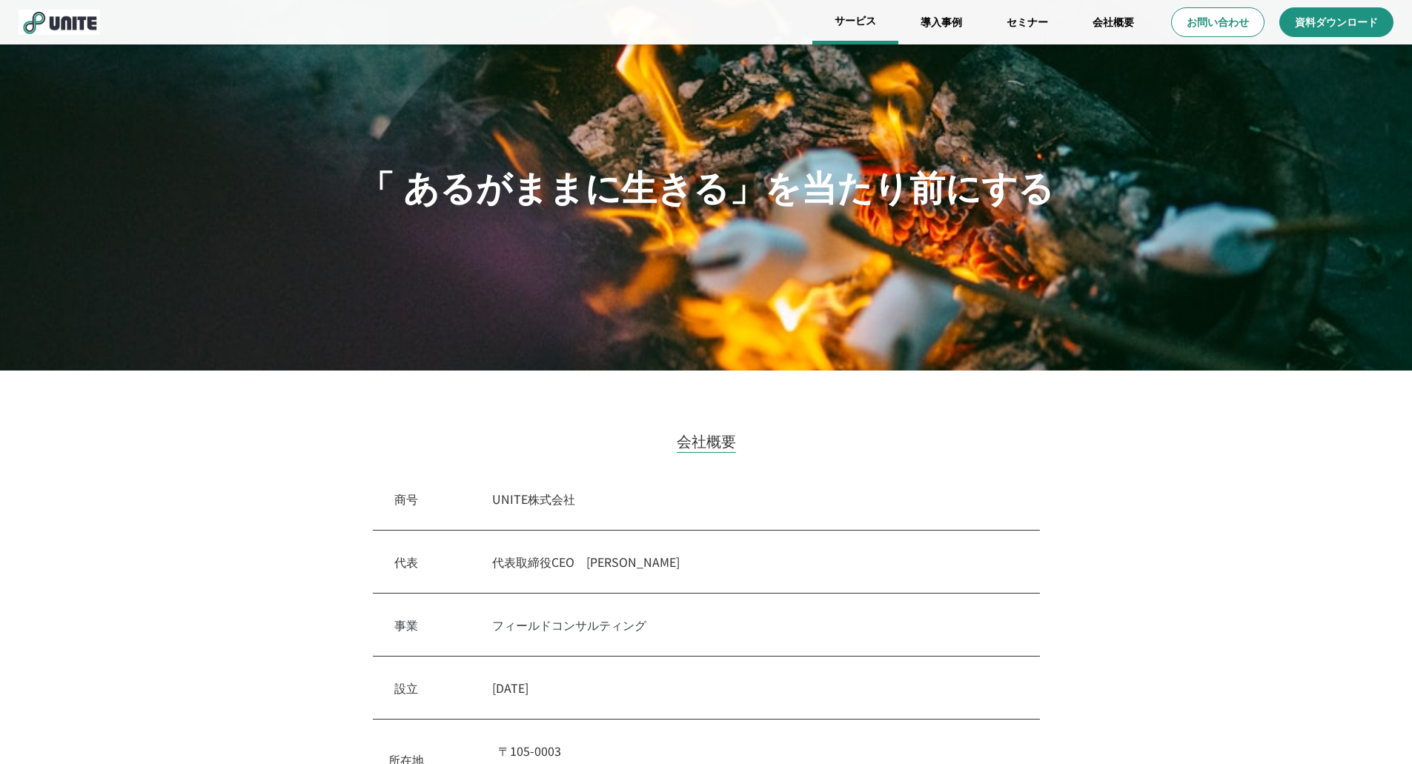
click at [855, 19] on link "サービス" at bounding box center [855, 22] width 86 height 44
click at [854, 21] on link "サービス" at bounding box center [855, 22] width 86 height 44
click at [945, 21] on link "導入事例" at bounding box center [941, 22] width 86 height 44
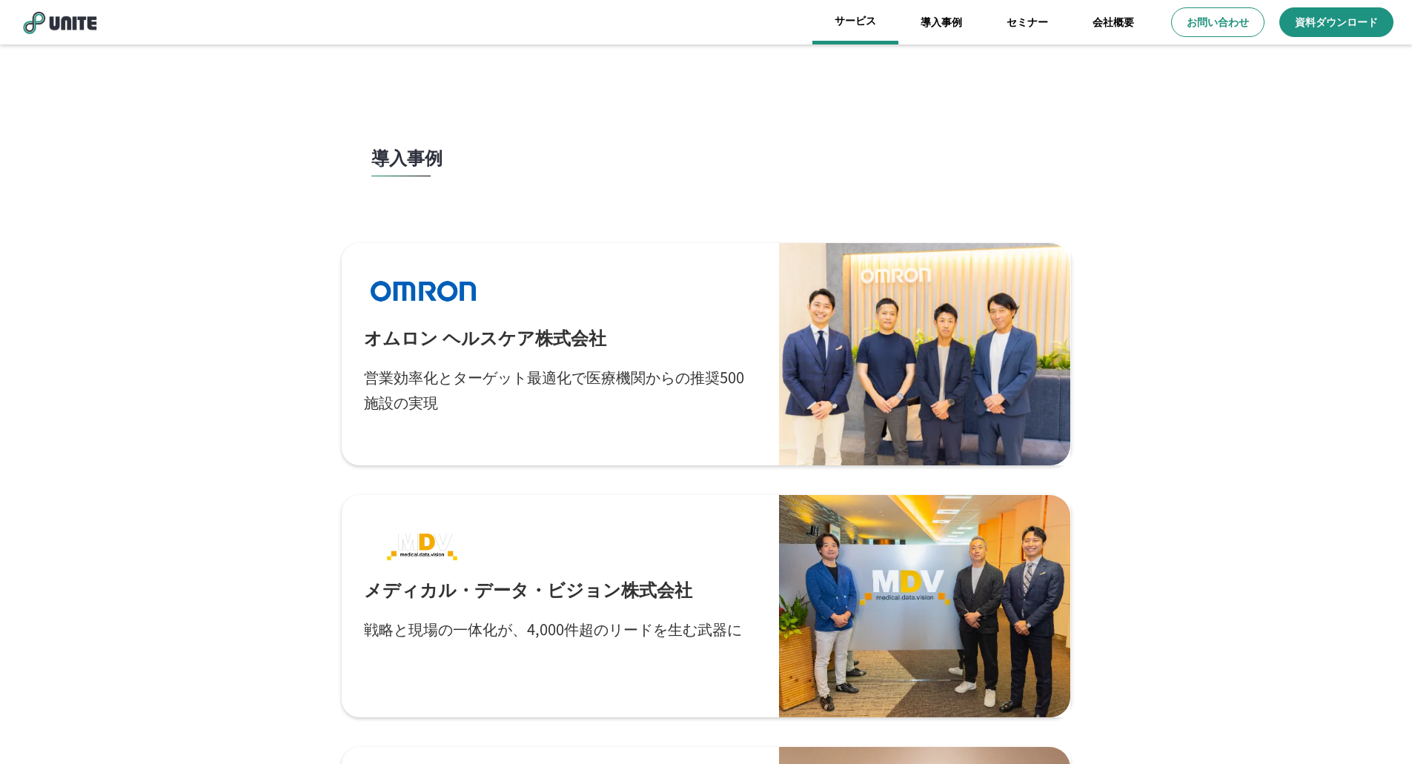
click at [839, 21] on link "サービス" at bounding box center [855, 22] width 86 height 44
click at [844, 19] on link "サービス" at bounding box center [855, 22] width 86 height 44
click at [82, 26] on img at bounding box center [60, 22] width 82 height 25
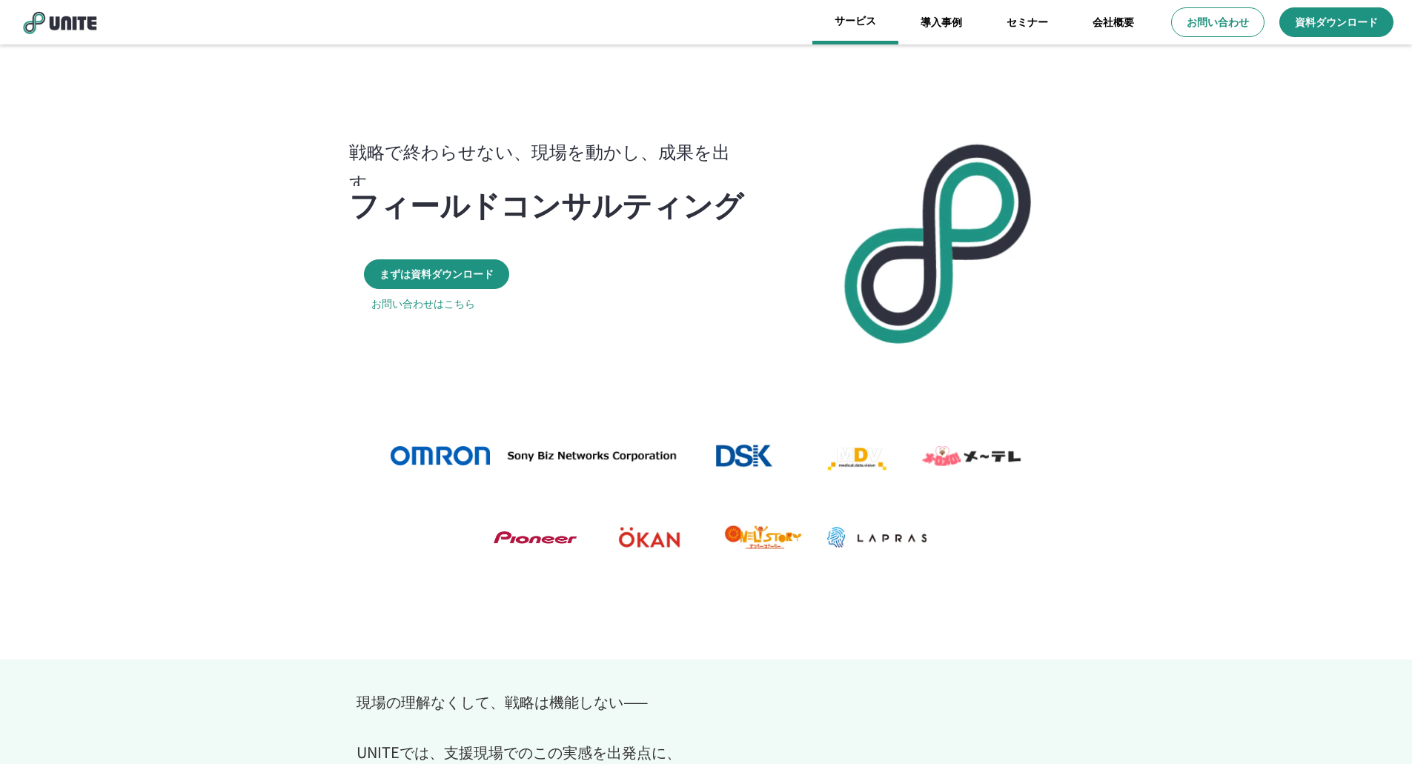
click at [852, 25] on link "サービス" at bounding box center [855, 22] width 86 height 44
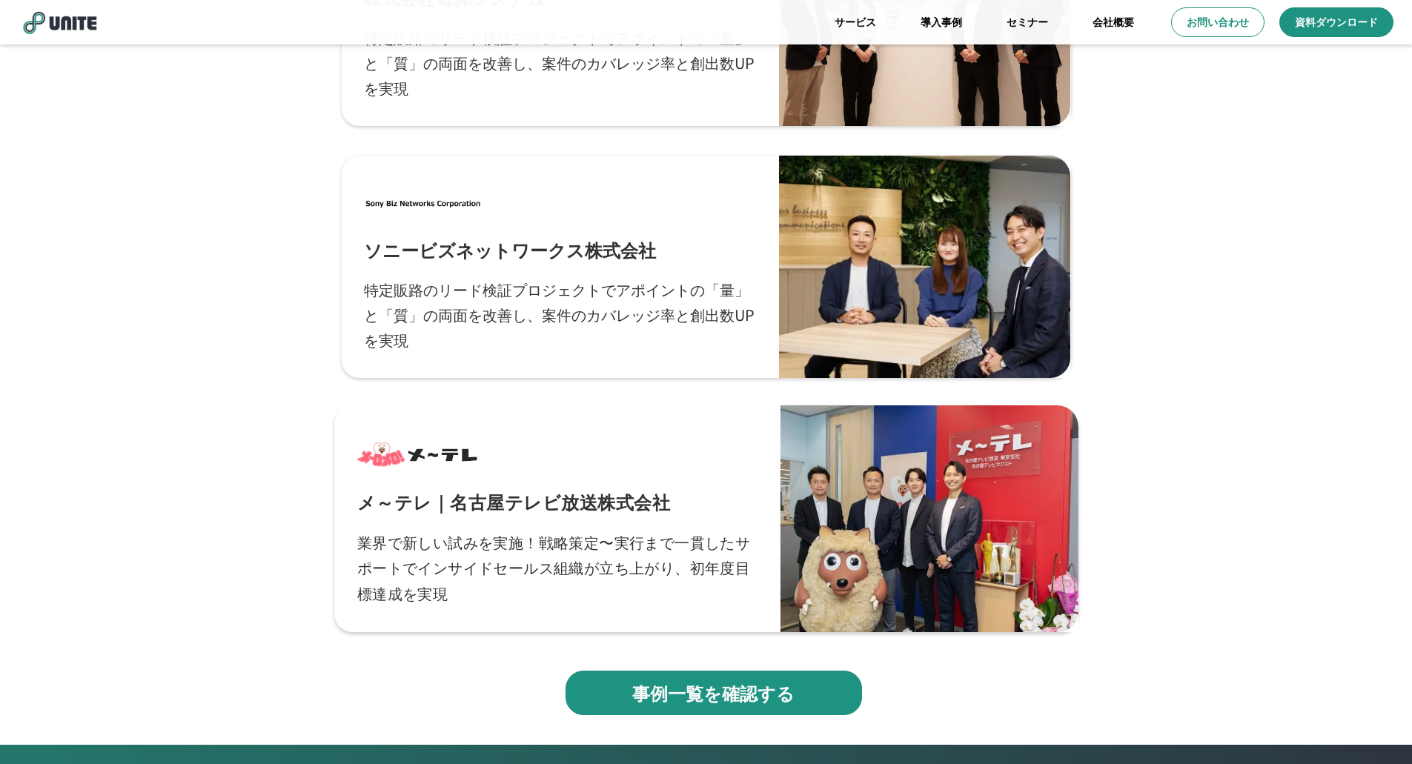
scroll to position [4926, 0]
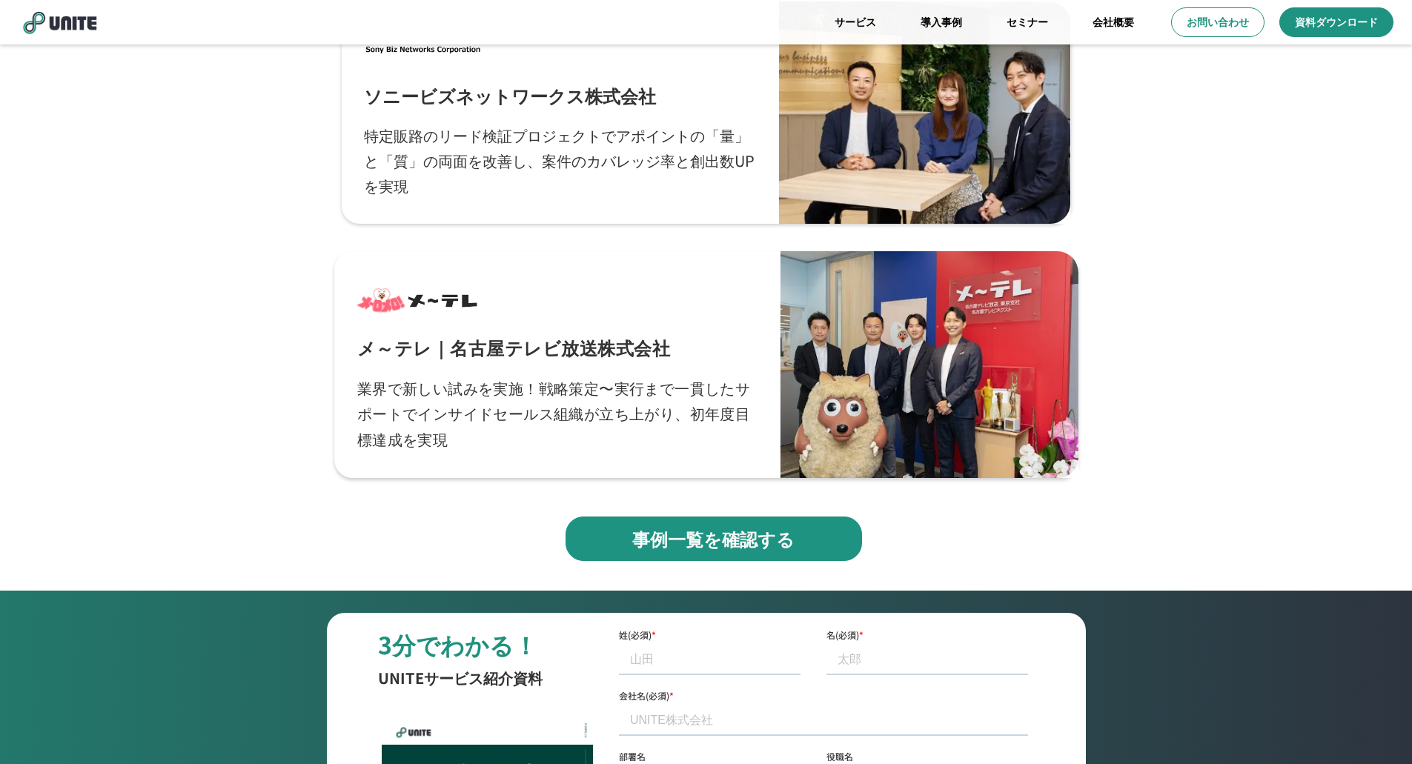
click at [526, 398] on p "業界で新しい試みを実施！戦略策定〜実行まで一貫したサポートでインサイドセールス組織が立ち上がり、初年度目標達成を実現" at bounding box center [557, 413] width 401 height 77
